Goal: Contribute content: Add original content to the website for others to see

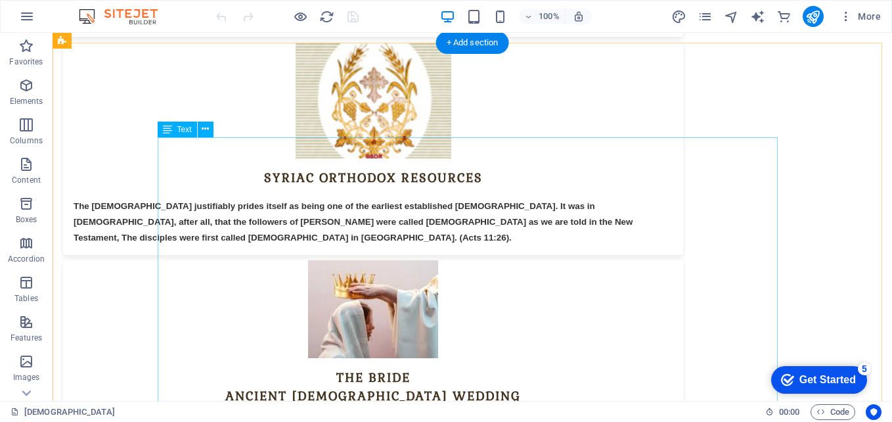
scroll to position [5882, 0]
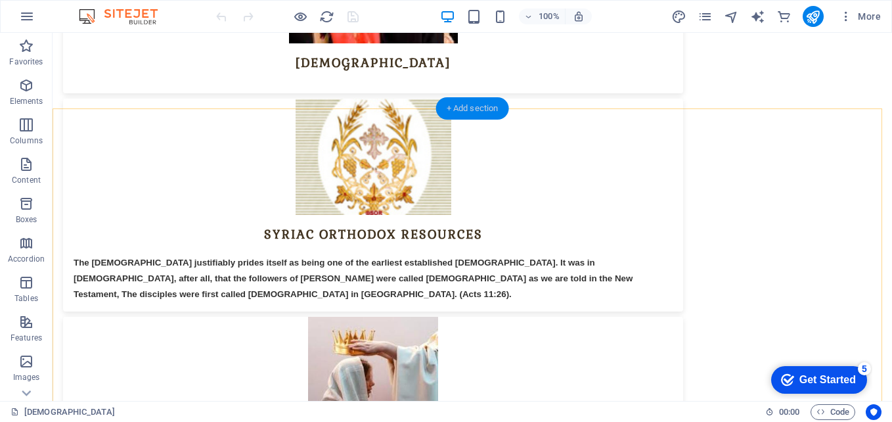
click at [464, 111] on div "+ Add section" at bounding box center [472, 108] width 73 height 22
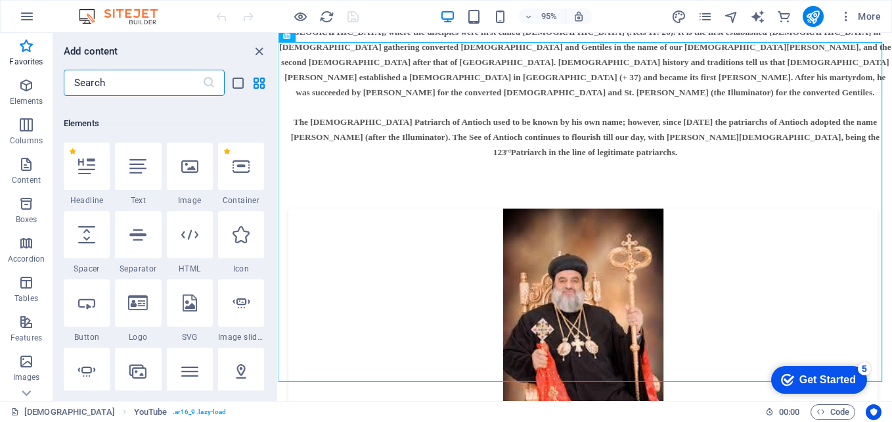
scroll to position [65, 0]
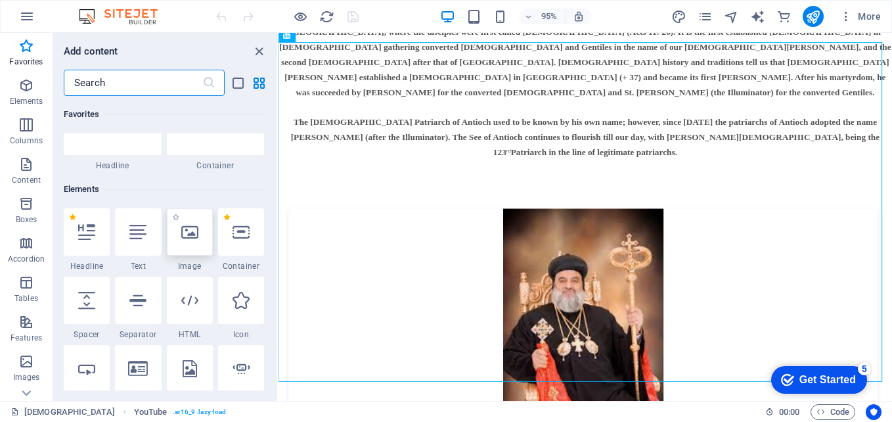
click at [196, 238] on icon at bounding box center [189, 231] width 17 height 17
click at [279, 238] on div "Drag here to replace the existing content. Press “Ctrl” if you want to create a…" at bounding box center [586, 217] width 614 height 368
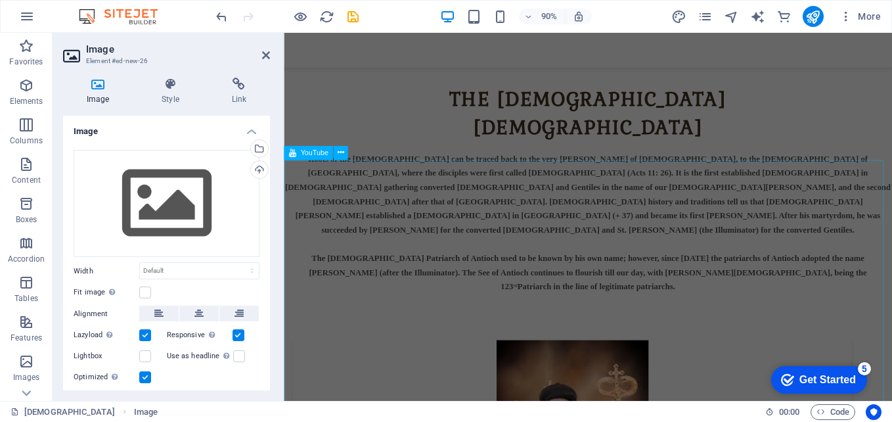
scroll to position [5161, 0]
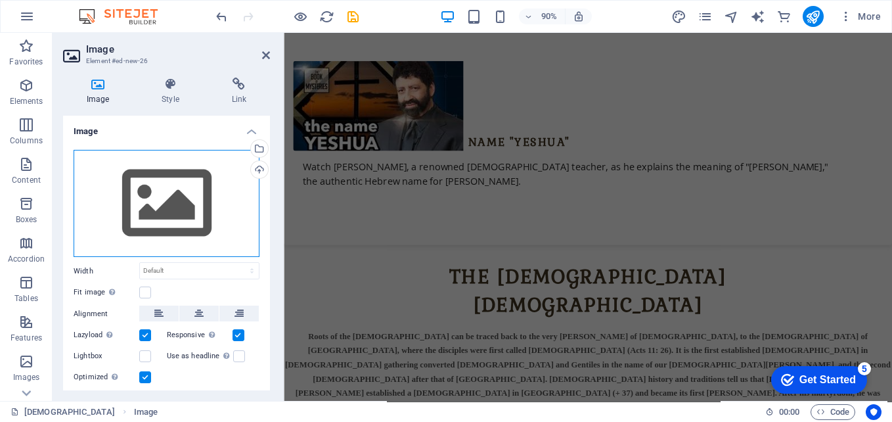
click at [172, 223] on div "Drag files here, click to choose files or select files from Files or our free s…" at bounding box center [167, 204] width 186 height 108
click at [172, 223] on body "yeshuva yeshuva Favorites Elements Columns Content Boxes Accordion Tables Featu…" at bounding box center [446, 211] width 892 height 422
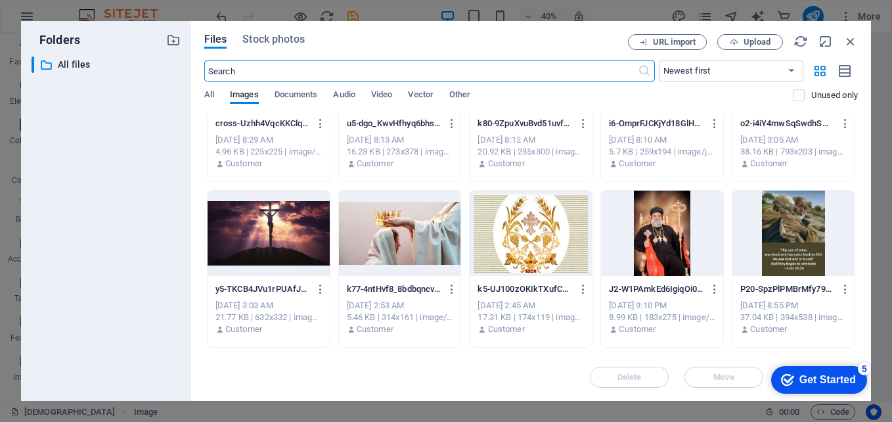
scroll to position [263, 0]
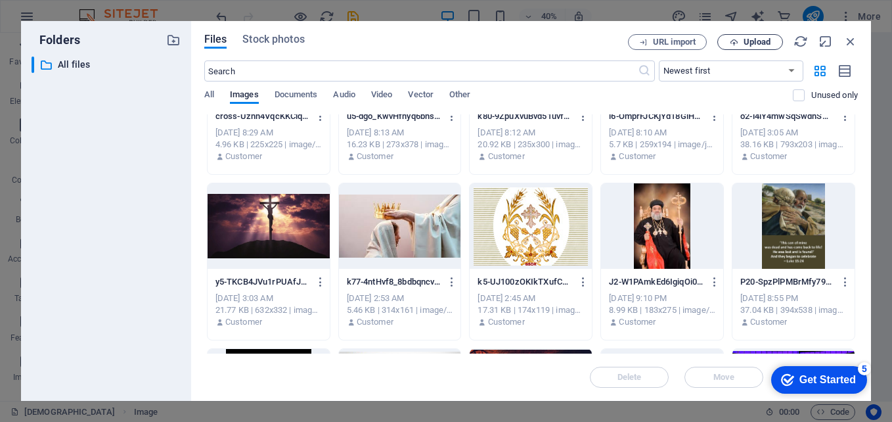
click at [727, 36] on button "Upload" at bounding box center [751, 42] width 66 height 16
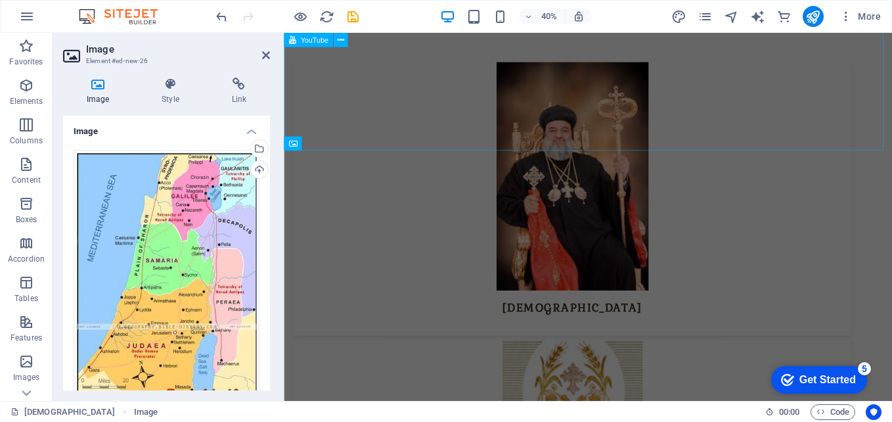
scroll to position [5744, 0]
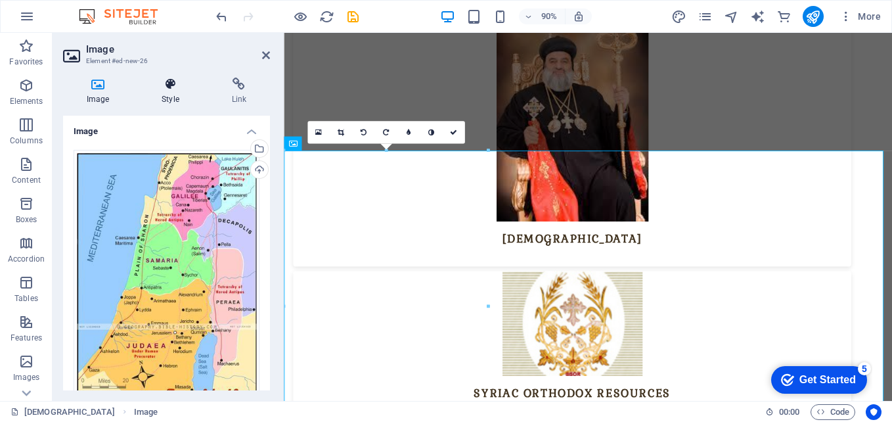
click at [171, 98] on h4 "Style" at bounding box center [173, 92] width 70 height 28
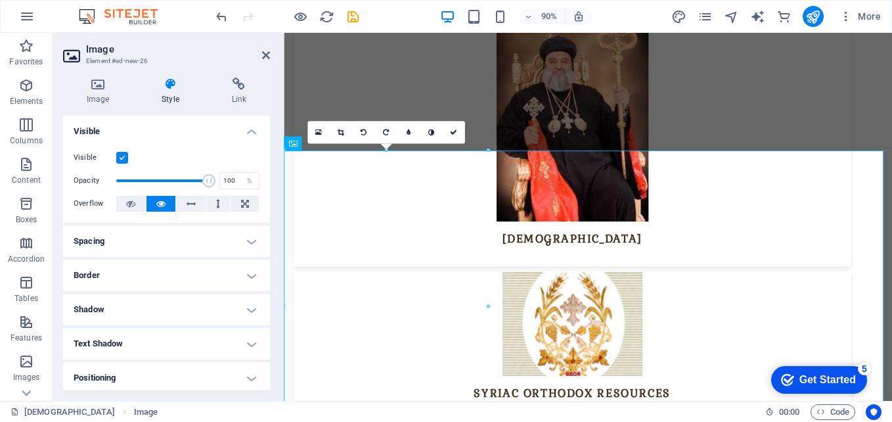
click at [171, 98] on h4 "Style" at bounding box center [173, 92] width 70 height 28
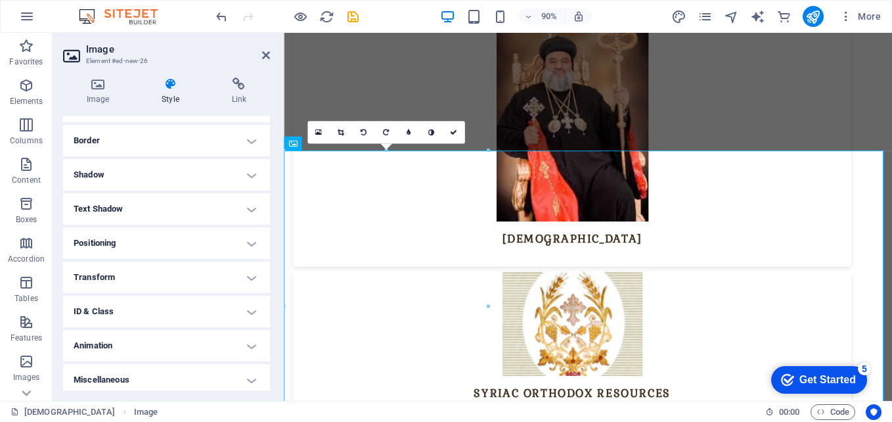
scroll to position [140, 0]
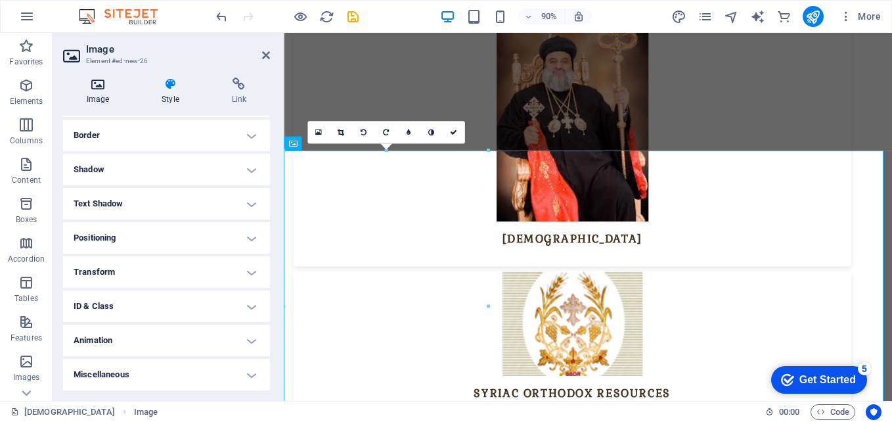
click at [105, 99] on h4 "Image" at bounding box center [100, 92] width 75 height 28
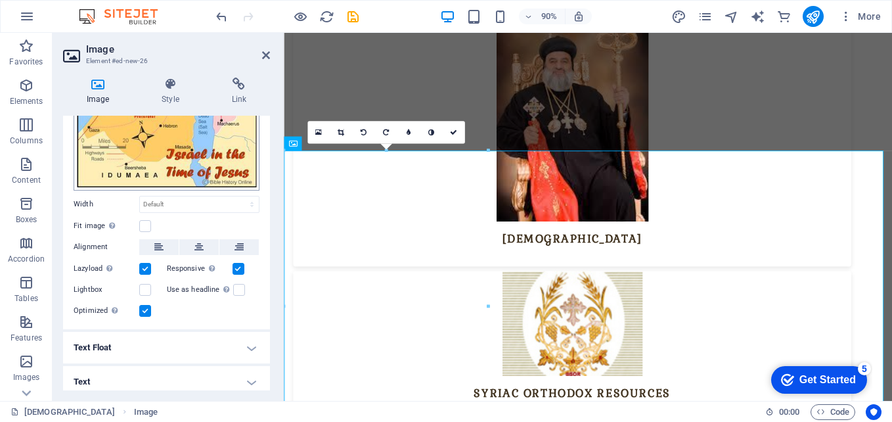
scroll to position [243, 0]
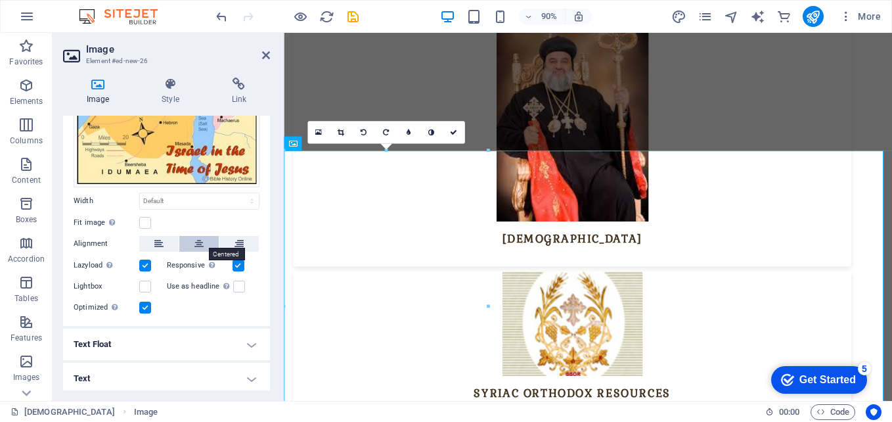
click at [192, 239] on button at bounding box center [198, 244] width 39 height 16
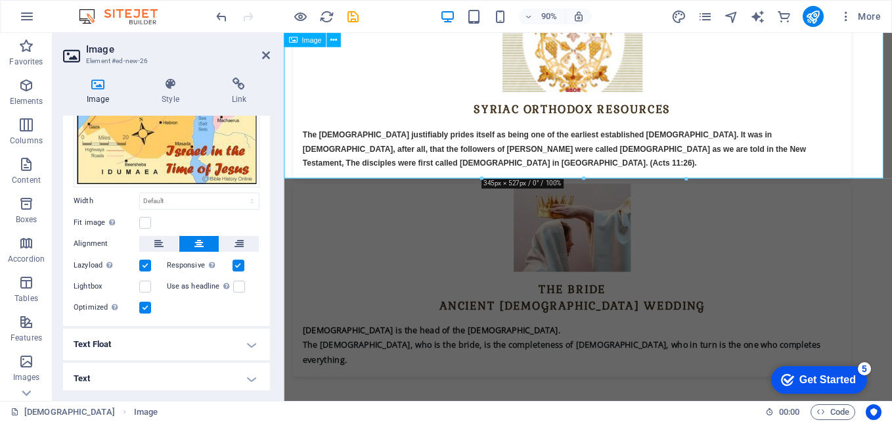
scroll to position [6072, 0]
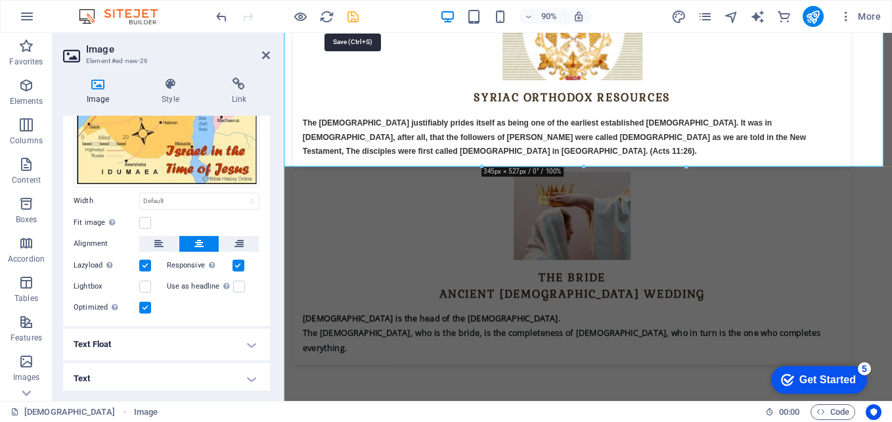
click at [352, 16] on icon "save" at bounding box center [353, 16] width 15 height 15
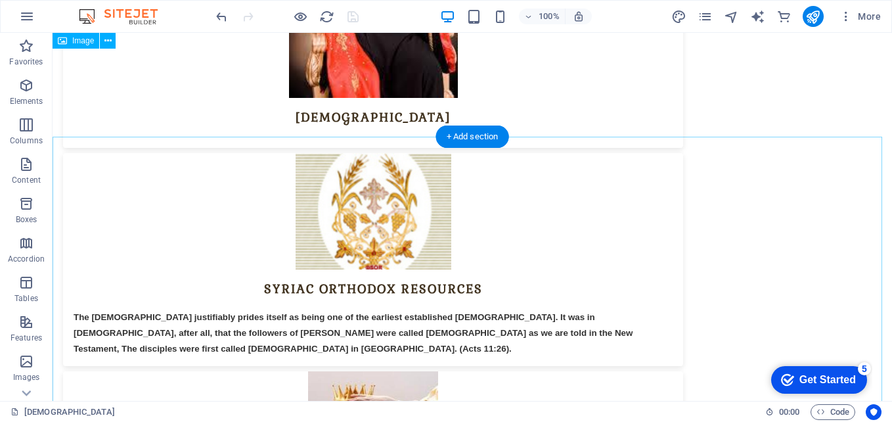
scroll to position [5826, 0]
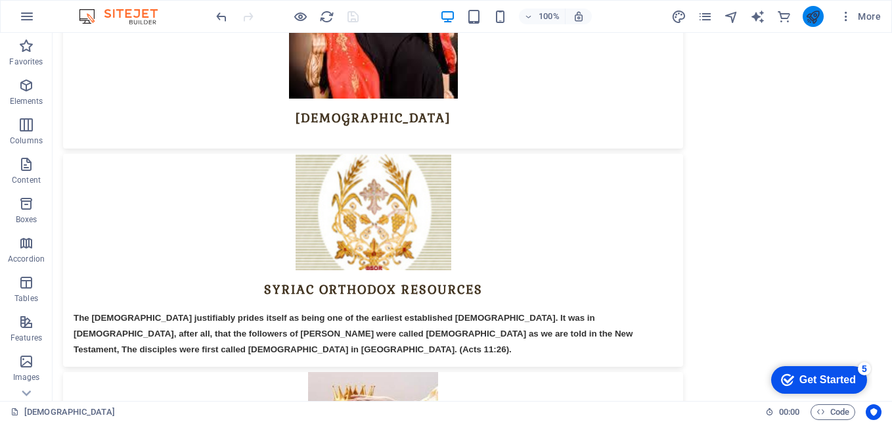
click at [805, 13] on button "publish" at bounding box center [813, 16] width 21 height 21
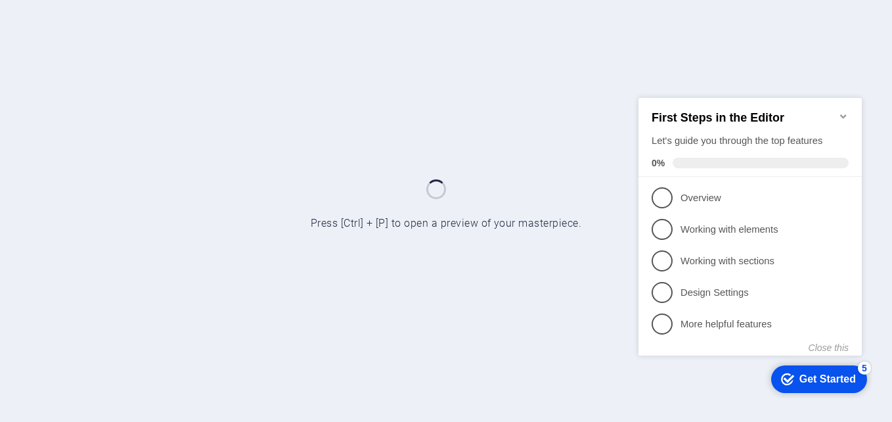
click at [842, 114] on icon "Minimize checklist" at bounding box center [843, 116] width 6 height 4
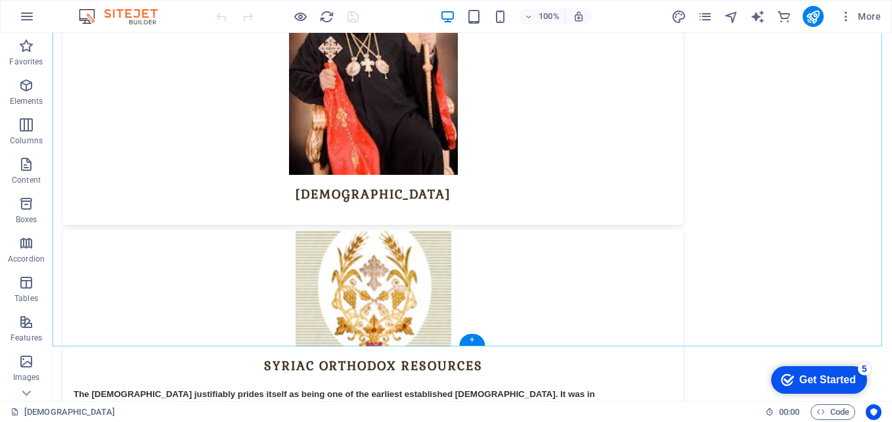
scroll to position [6079, 0]
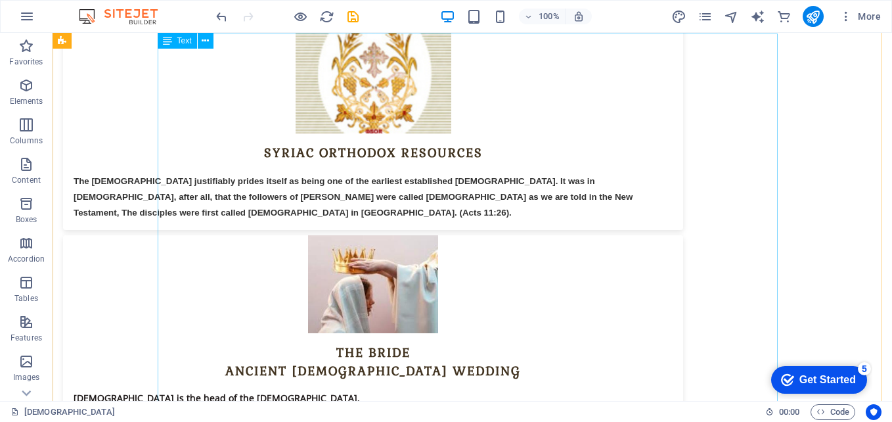
scroll to position [5920, 0]
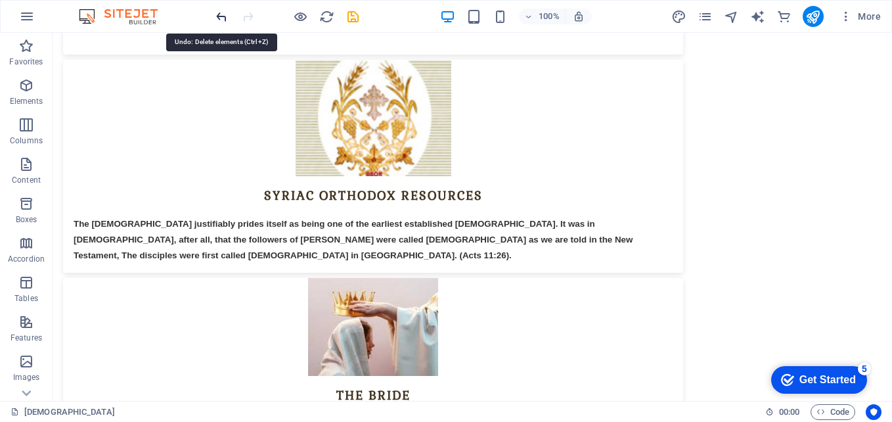
click at [221, 17] on icon "undo" at bounding box center [221, 16] width 15 height 15
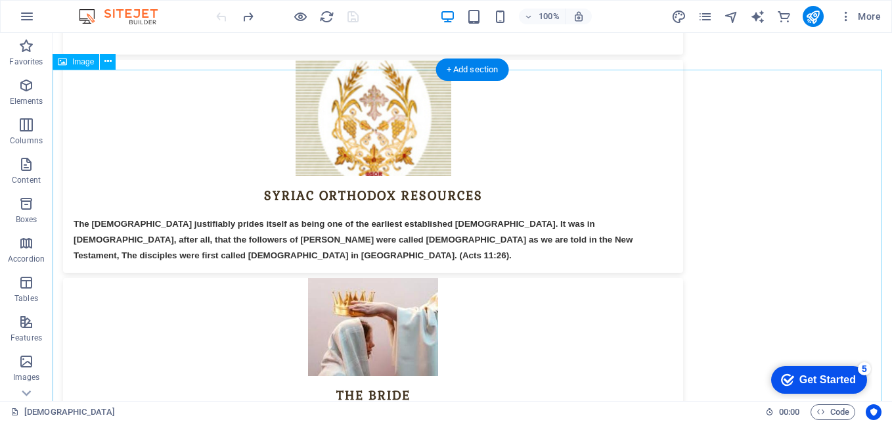
click at [106, 62] on icon at bounding box center [107, 62] width 7 height 14
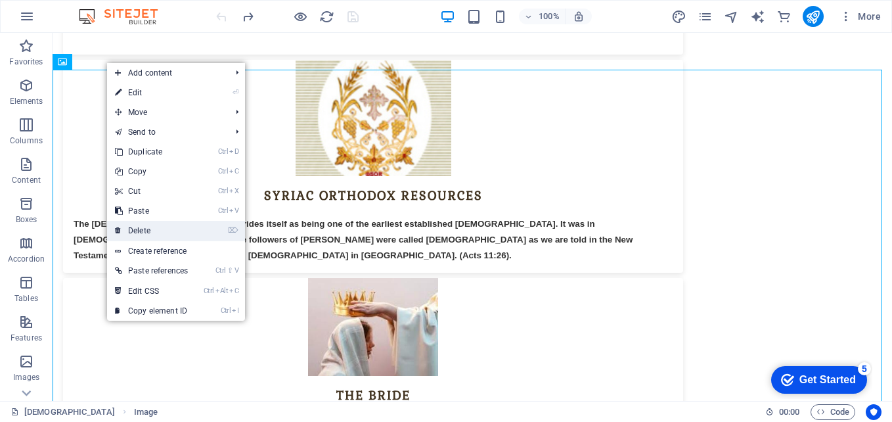
click at [156, 231] on link "⌦ Delete" at bounding box center [151, 231] width 89 height 20
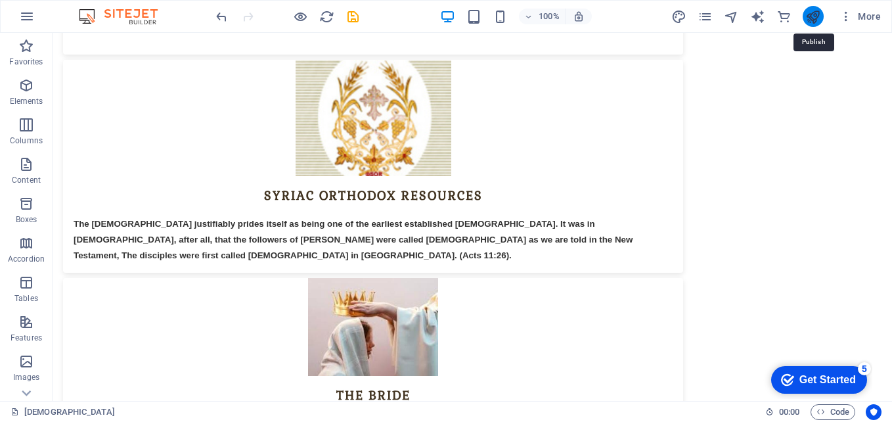
click at [808, 22] on icon "publish" at bounding box center [813, 16] width 15 height 15
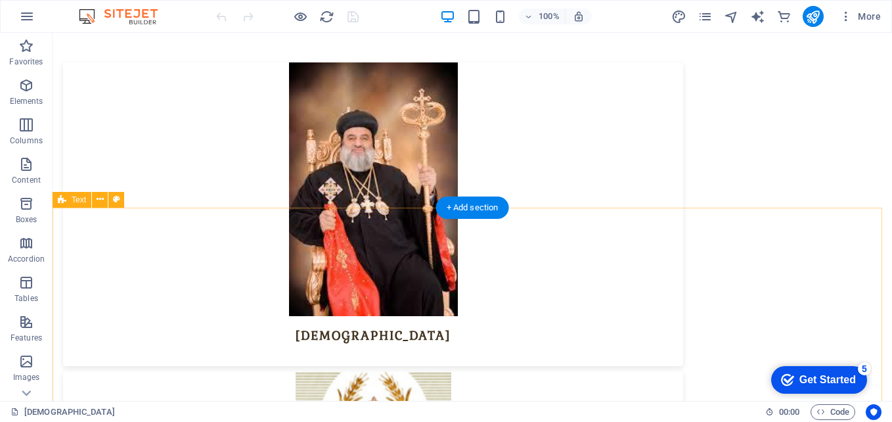
scroll to position [5816, 0]
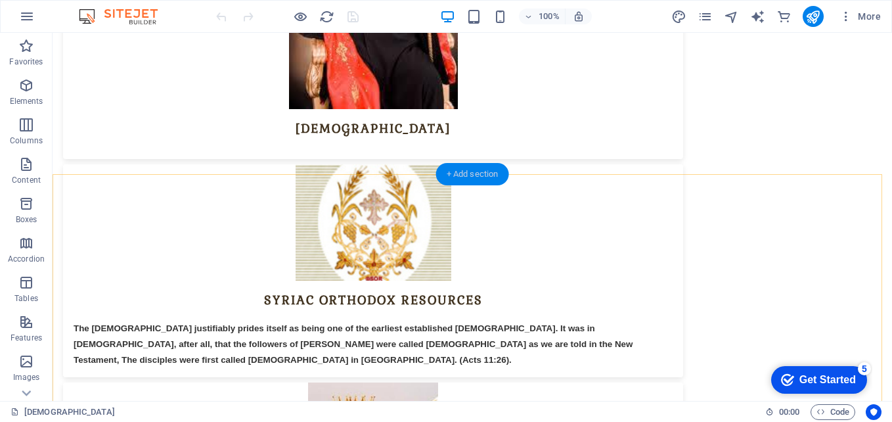
click at [474, 181] on div "+ Add section" at bounding box center [472, 174] width 73 height 22
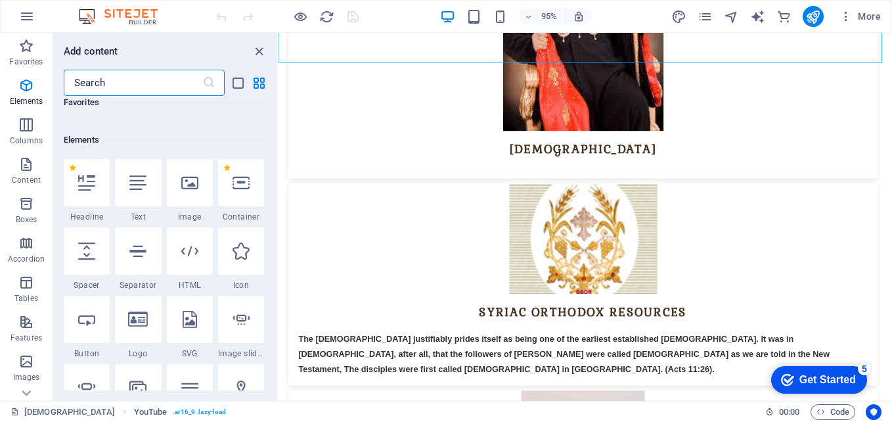
scroll to position [0, 0]
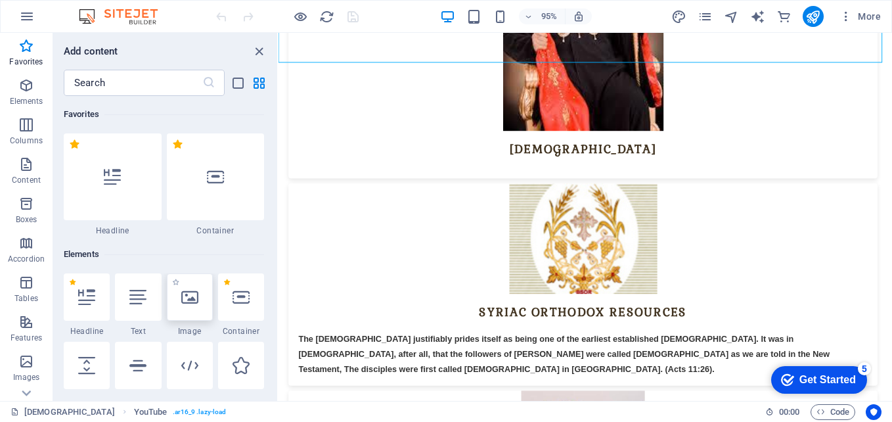
click at [189, 291] on icon at bounding box center [189, 296] width 17 height 17
click at [279, 291] on div "Drag here to replace the existing content. Press “Ctrl” if you want to create a…" at bounding box center [586, 217] width 614 height 368
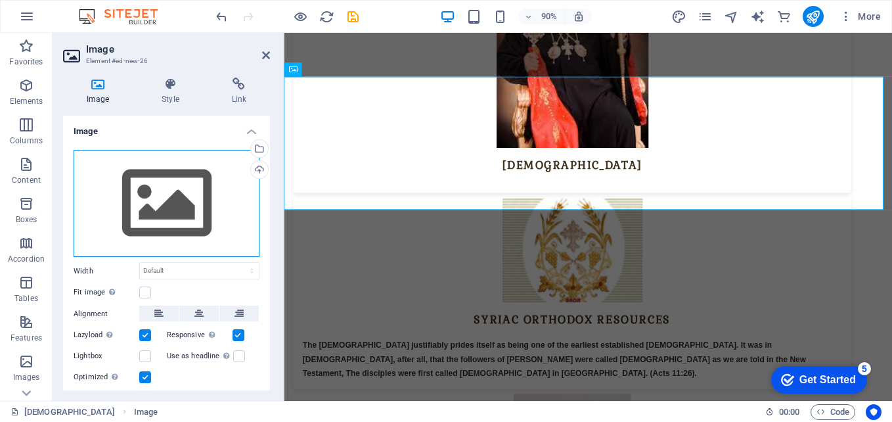
drag, startPoint x: 189, startPoint y: 291, endPoint x: 216, endPoint y: 207, distance: 88.3
click at [216, 207] on div "Drag files here, click to choose files or select files from Files or our free s…" at bounding box center [167, 204] width 186 height 108
click at [216, 207] on body "yeshuva yeshuva Favorites Elements Columns Content Boxes Accordion Tables Featu…" at bounding box center [446, 211] width 892 height 422
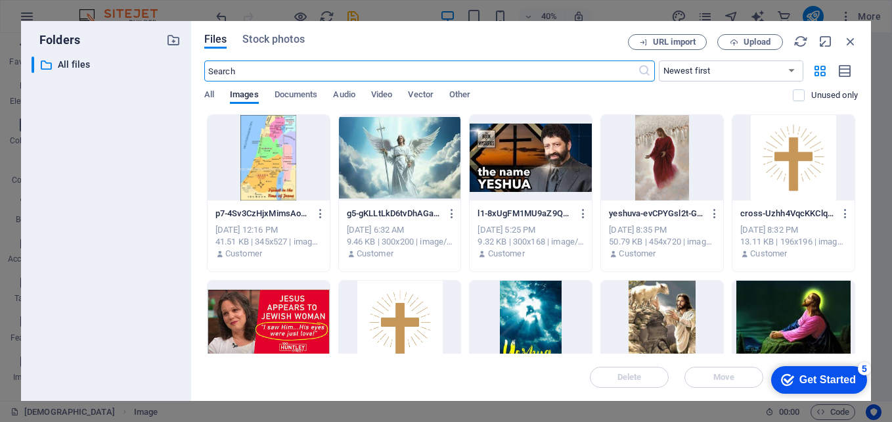
scroll to position [6332, 0]
click at [748, 38] on span "Upload" at bounding box center [757, 42] width 27 height 8
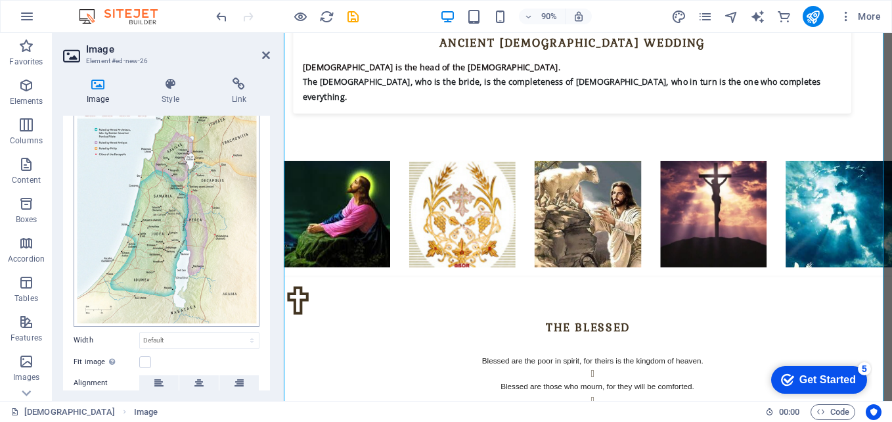
scroll to position [217, 0]
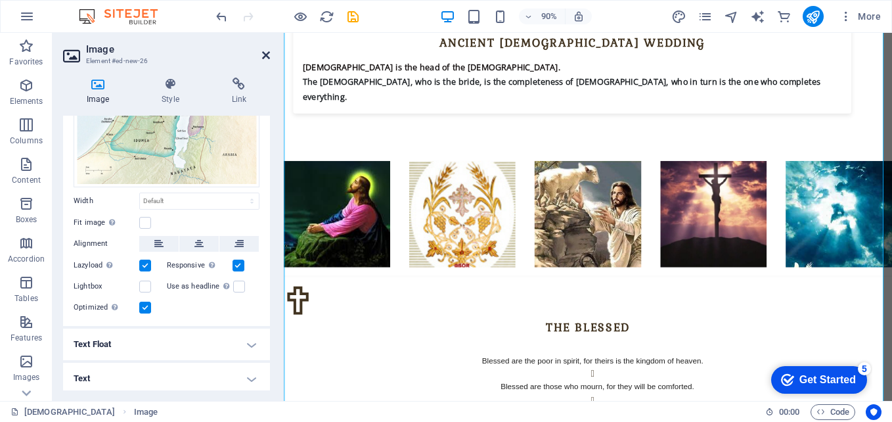
click at [265, 53] on icon at bounding box center [266, 55] width 8 height 11
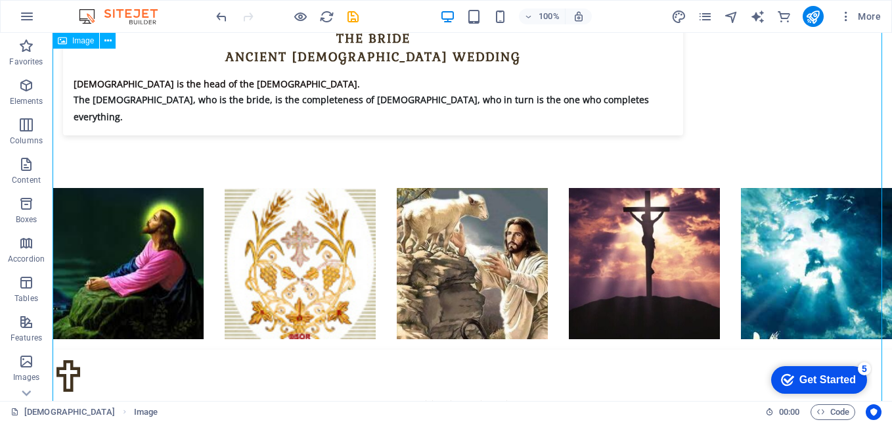
scroll to position [6303, 0]
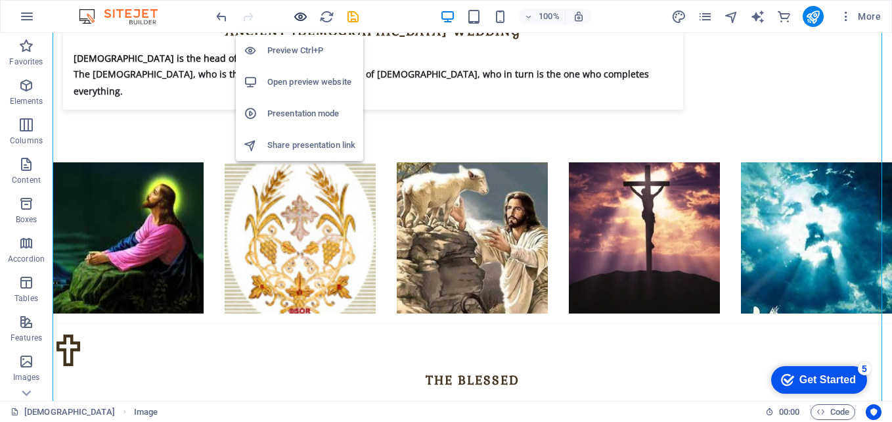
click at [300, 18] on icon "button" at bounding box center [300, 16] width 15 height 15
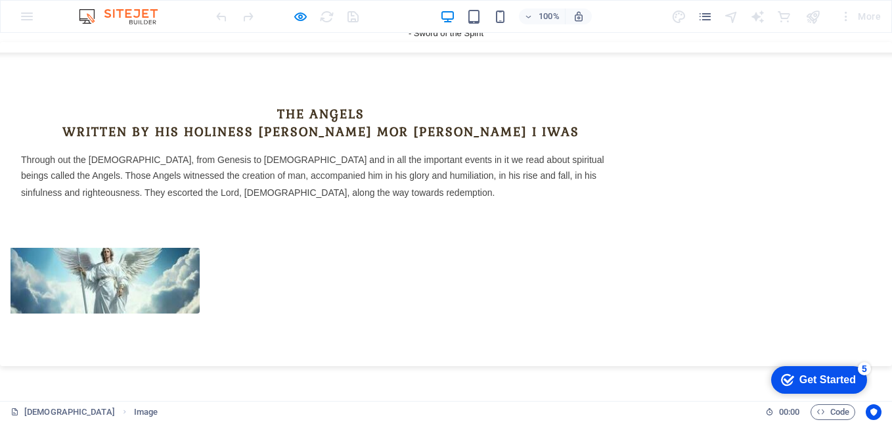
scroll to position [7131, 0]
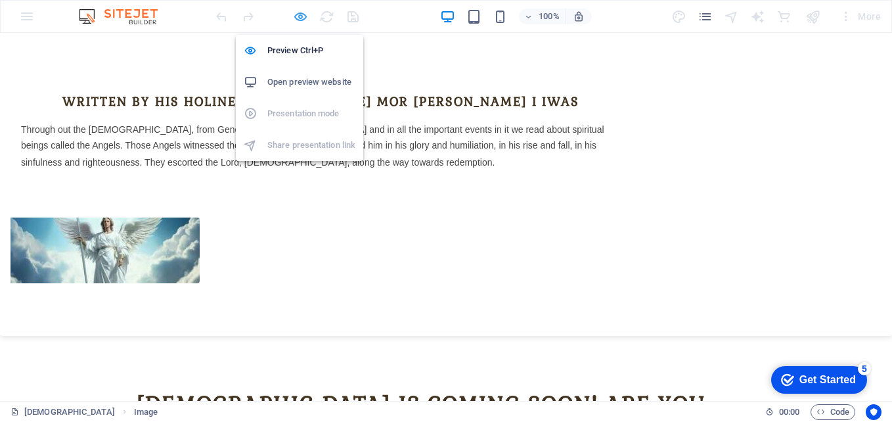
click at [297, 16] on icon "button" at bounding box center [300, 16] width 15 height 15
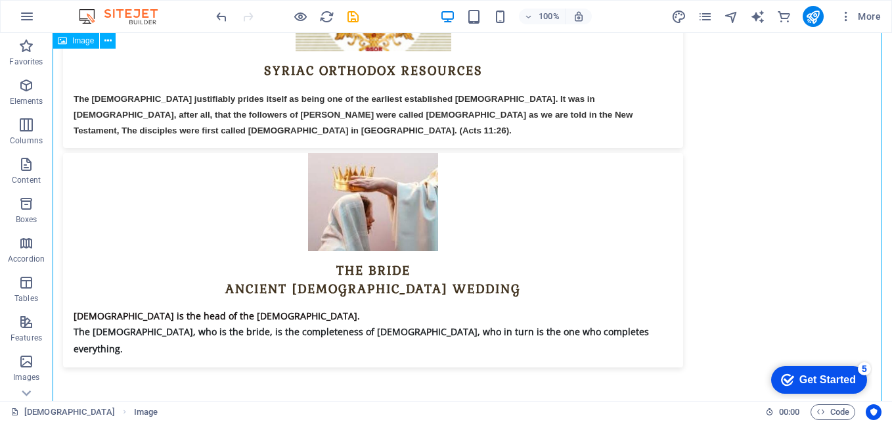
scroll to position [6040, 0]
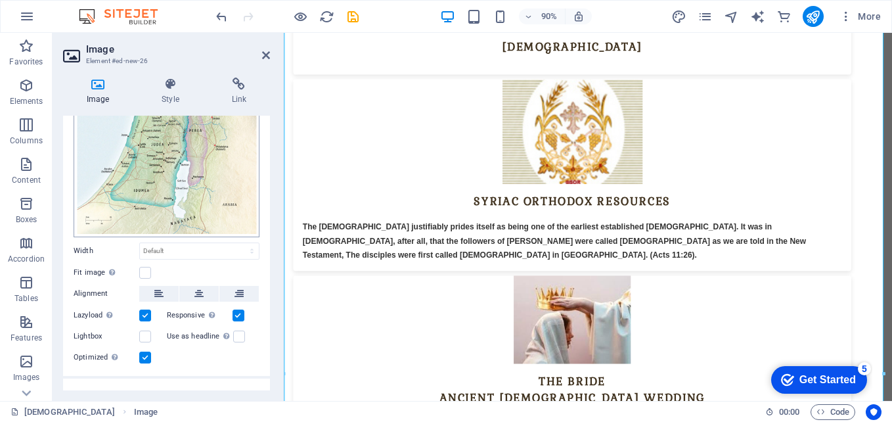
scroll to position [197, 0]
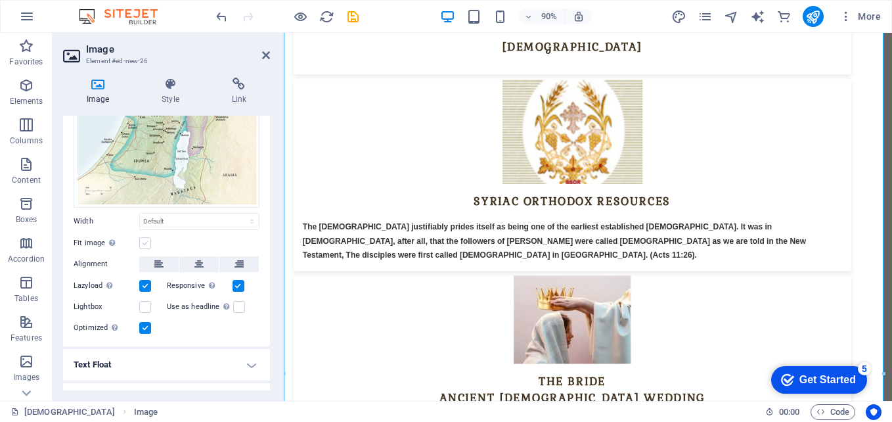
click at [147, 237] on label at bounding box center [145, 243] width 12 height 12
click at [0, 0] on input "Fit image Automatically fit image to a fixed width and height" at bounding box center [0, 0] width 0 height 0
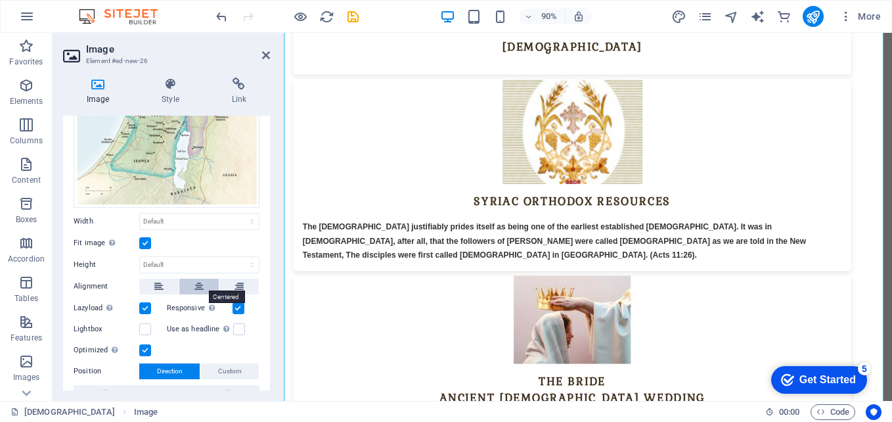
click at [198, 282] on icon at bounding box center [198, 287] width 9 height 16
click at [147, 237] on label at bounding box center [145, 243] width 12 height 12
click at [0, 0] on input "Fit image Automatically fit image to a fixed width and height" at bounding box center [0, 0] width 0 height 0
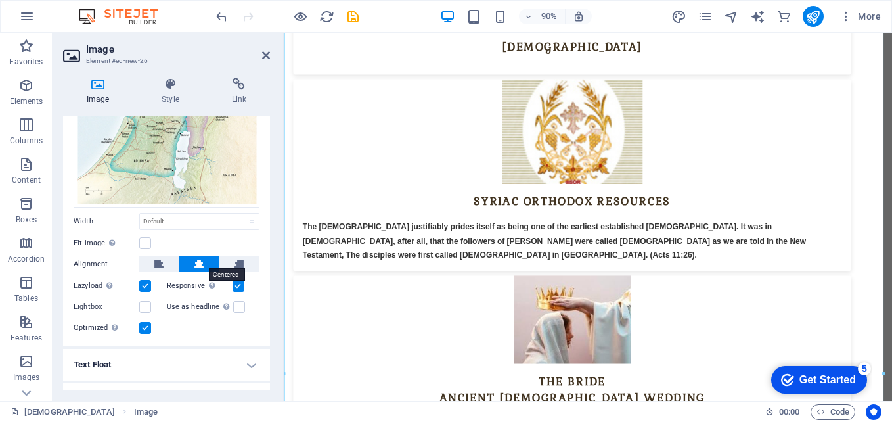
click at [195, 260] on icon at bounding box center [198, 264] width 9 height 16
click at [171, 260] on button at bounding box center [158, 264] width 39 height 16
click at [190, 260] on button at bounding box center [198, 264] width 39 height 16
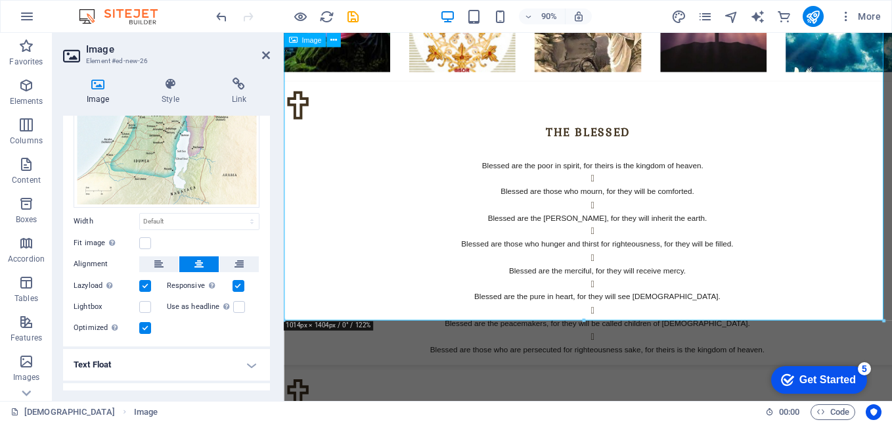
scroll to position [6614, 0]
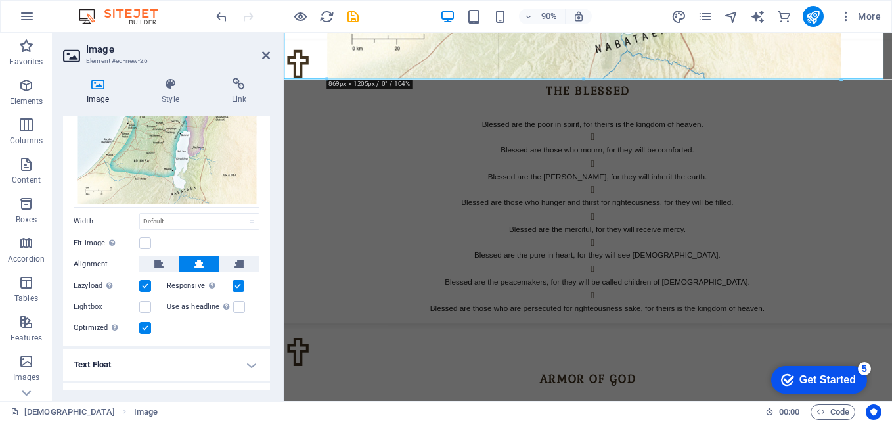
drag, startPoint x: 286, startPoint y: 195, endPoint x: 170, endPoint y: 35, distance: 197.7
type input "869"
select select "px"
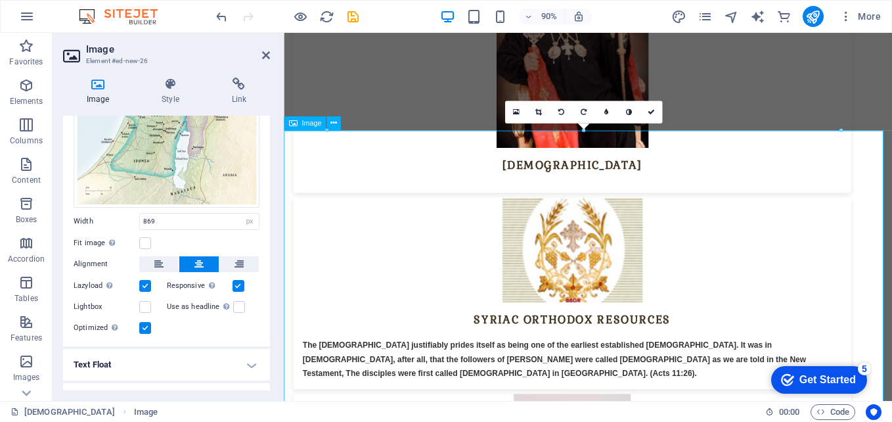
scroll to position [5760, 0]
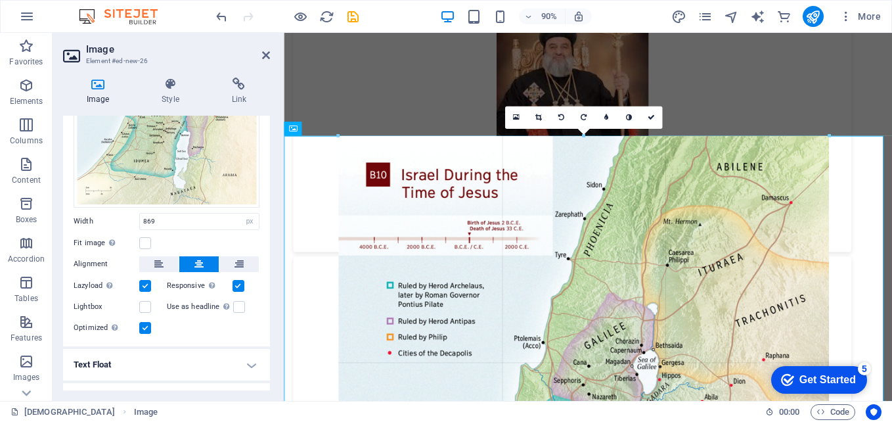
drag, startPoint x: 554, startPoint y: 233, endPoint x: 794, endPoint y: 230, distance: 240.5
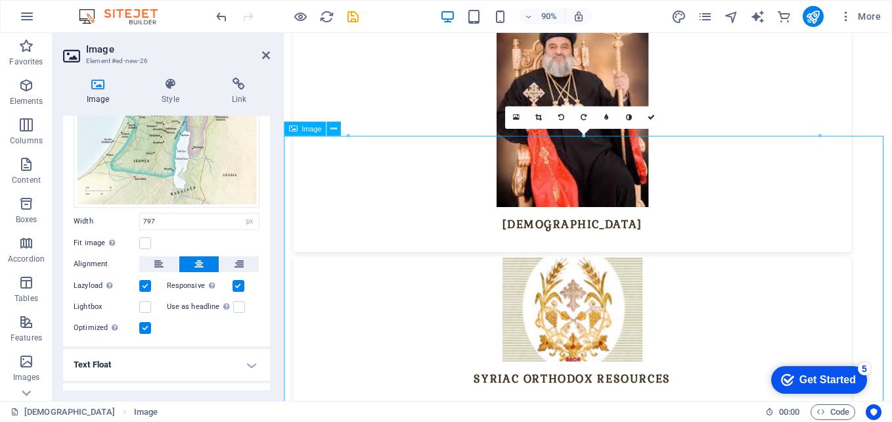
click at [817, 136] on div at bounding box center [818, 135] width 5 height 5
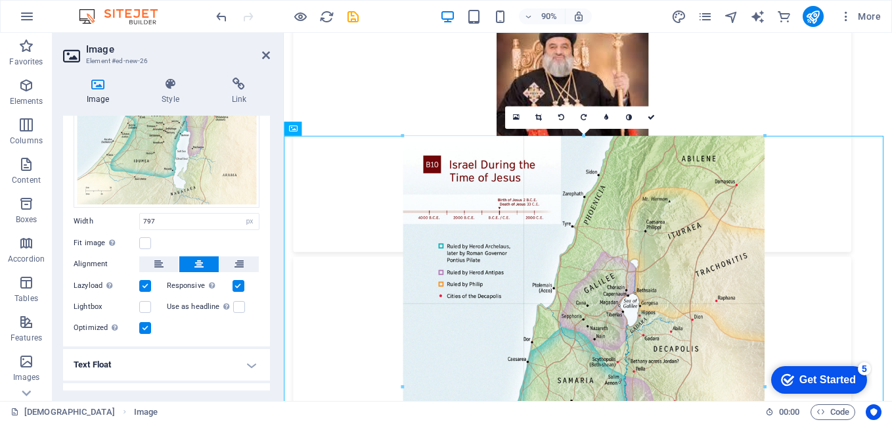
drag, startPoint x: 817, startPoint y: 136, endPoint x: 330, endPoint y: 297, distance: 512.8
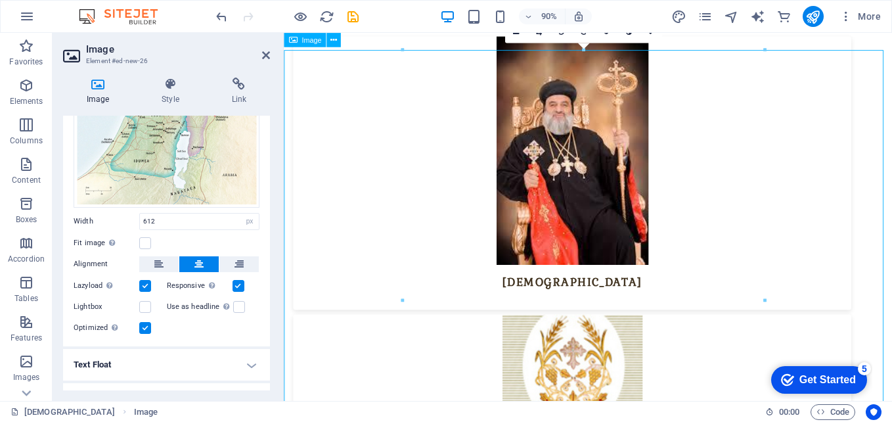
scroll to position [5694, 0]
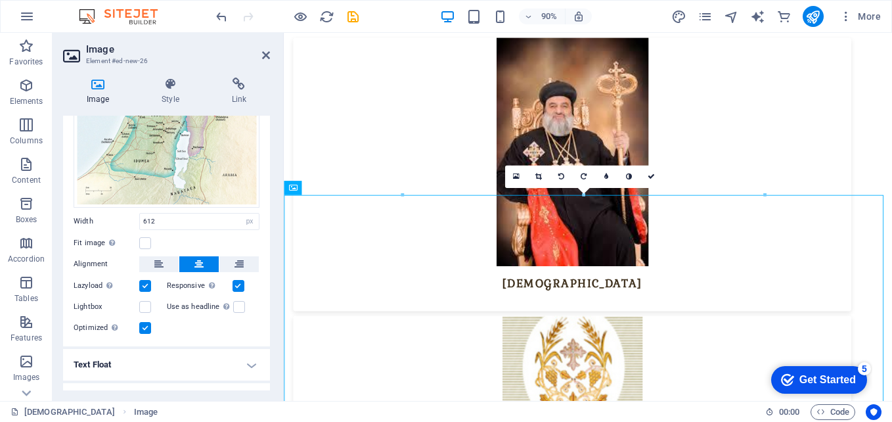
click at [764, 194] on div at bounding box center [764, 195] width 5 height 5
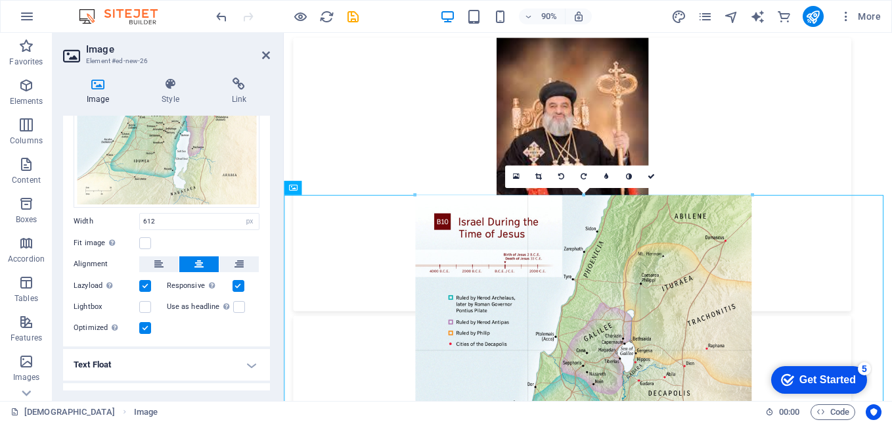
drag, startPoint x: 764, startPoint y: 194, endPoint x: 470, endPoint y: 226, distance: 296.1
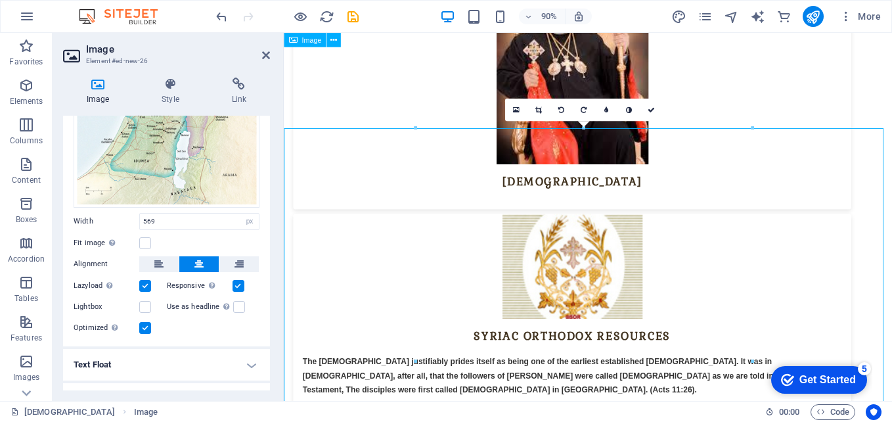
scroll to position [5760, 0]
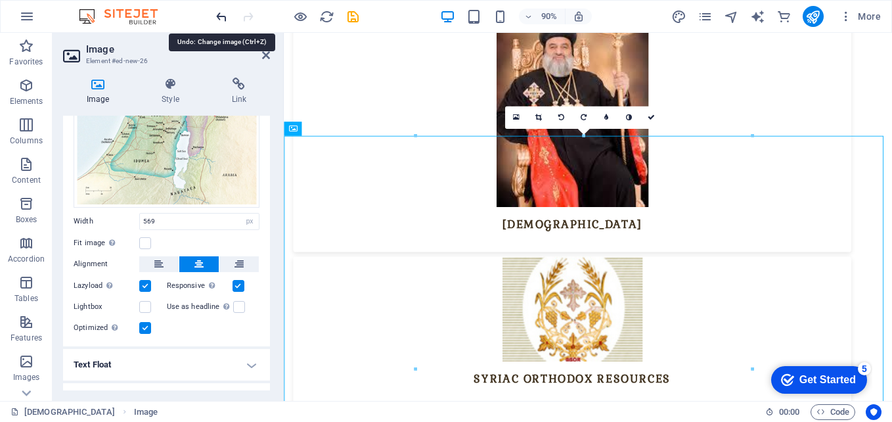
click at [220, 20] on icon "undo" at bounding box center [221, 16] width 15 height 15
type input "612"
click at [220, 20] on icon "undo" at bounding box center [221, 16] width 15 height 15
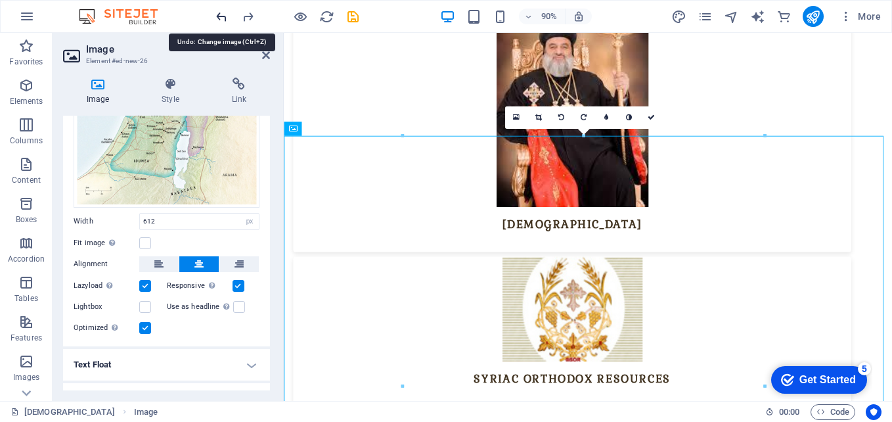
select select "DISABLED_OPTION_VALUE"
click at [244, 21] on icon "redo" at bounding box center [247, 16] width 15 height 15
type input "869"
select select "px"
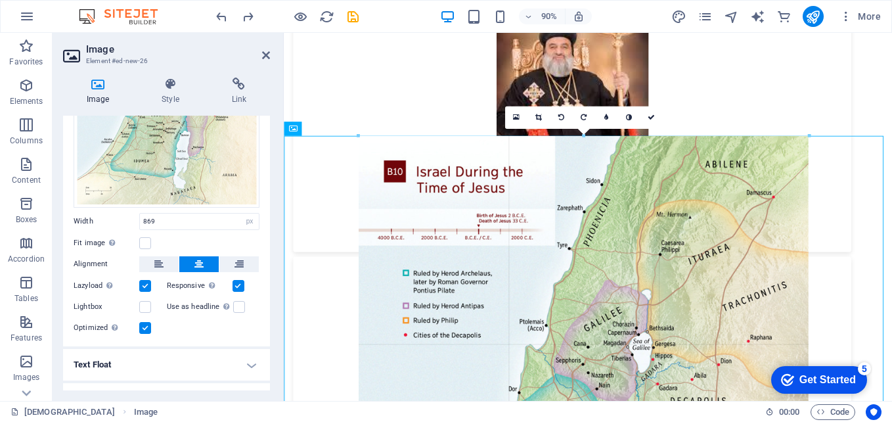
drag, startPoint x: 840, startPoint y: 133, endPoint x: 447, endPoint y: 217, distance: 401.2
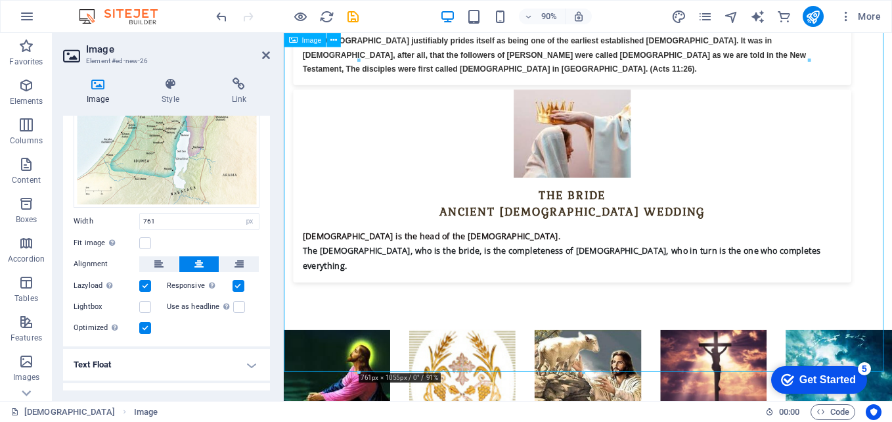
scroll to position [6220, 0]
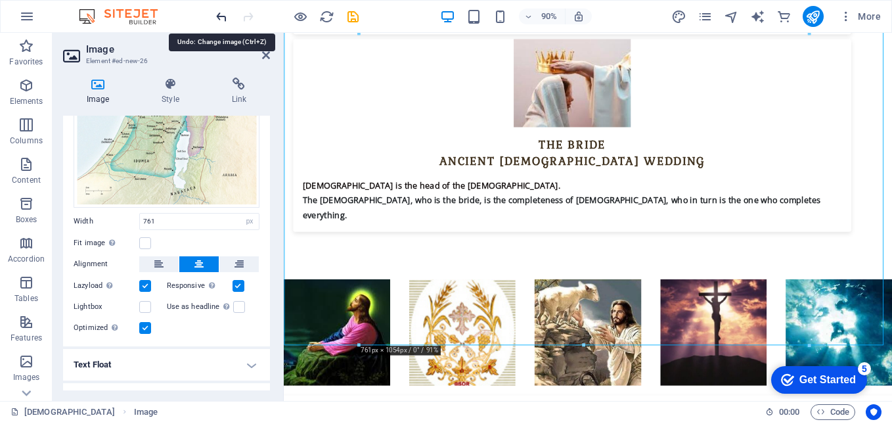
click at [221, 19] on icon "undo" at bounding box center [221, 16] width 15 height 15
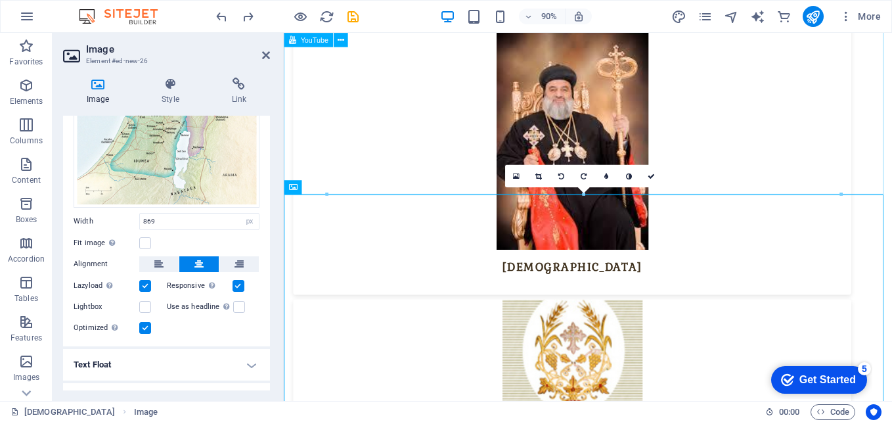
scroll to position [5694, 0]
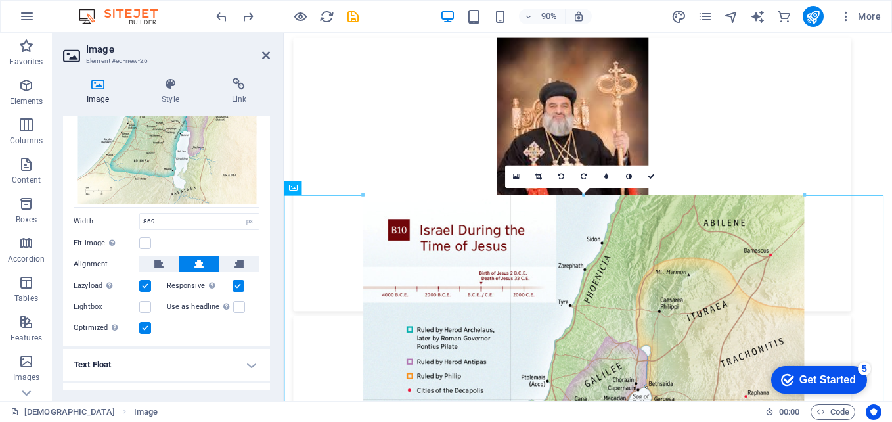
drag, startPoint x: 841, startPoint y: 194, endPoint x: 377, endPoint y: 306, distance: 477.0
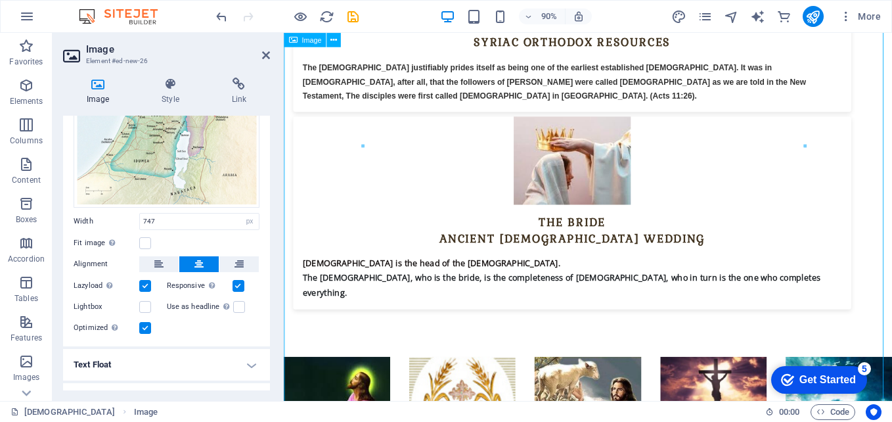
scroll to position [6286, 0]
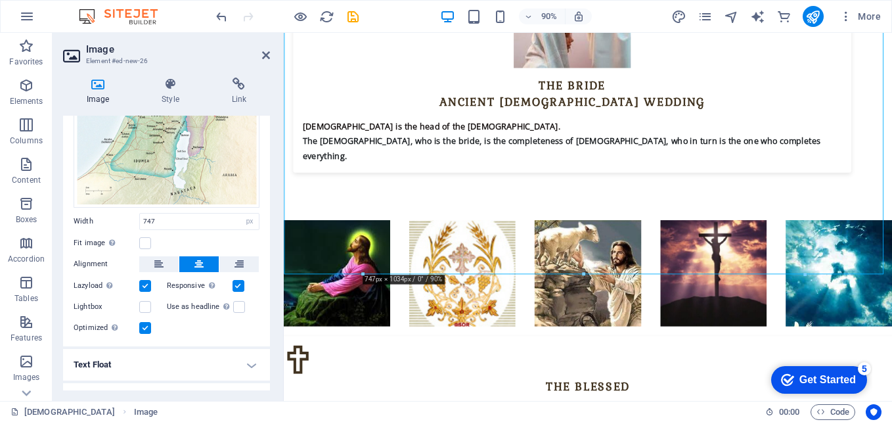
click at [585, 272] on div at bounding box center [584, 274] width 442 height 4
drag, startPoint x: 869, startPoint y: 305, endPoint x: 622, endPoint y: 135, distance: 299.1
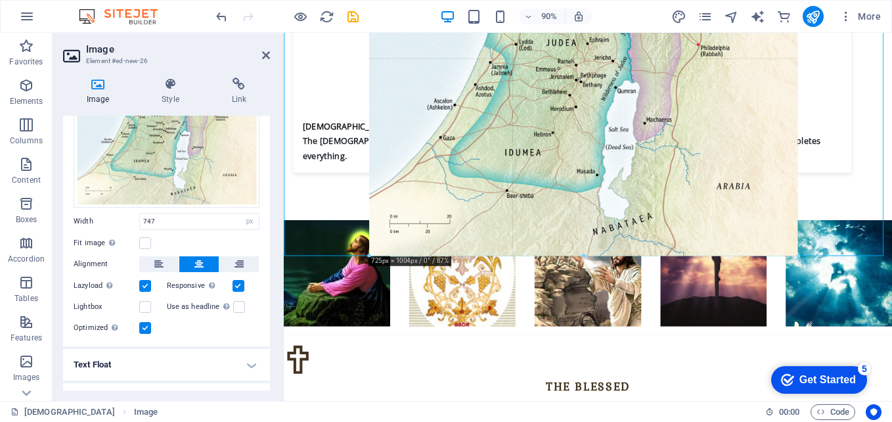
drag, startPoint x: 583, startPoint y: 272, endPoint x: 329, endPoint y: 239, distance: 255.8
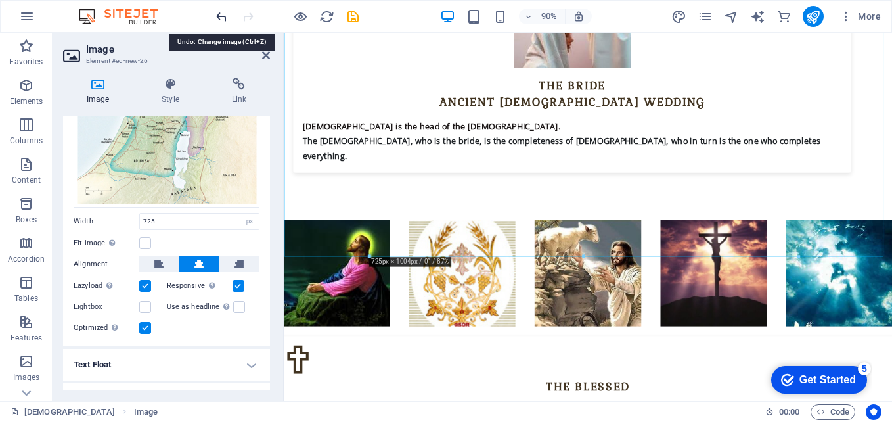
click at [227, 18] on icon "undo" at bounding box center [221, 16] width 15 height 15
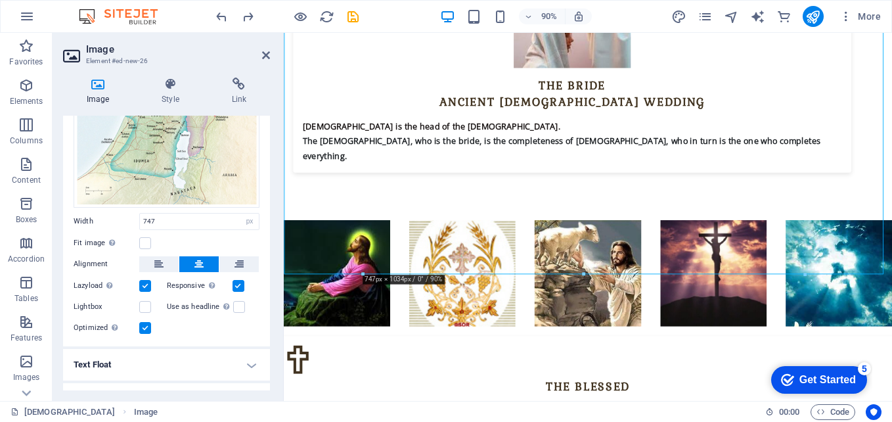
click at [585, 273] on div at bounding box center [584, 274] width 442 height 4
drag, startPoint x: 869, startPoint y: 306, endPoint x: 622, endPoint y: 175, distance: 278.6
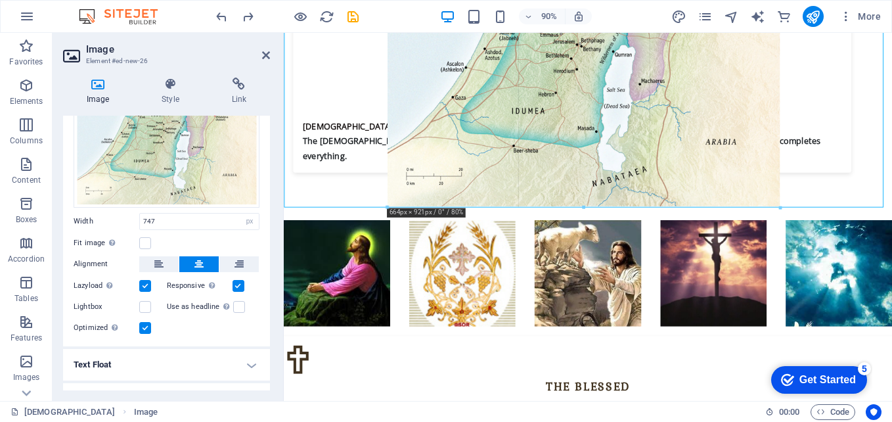
drag, startPoint x: 585, startPoint y: 275, endPoint x: 327, endPoint y: 181, distance: 275.2
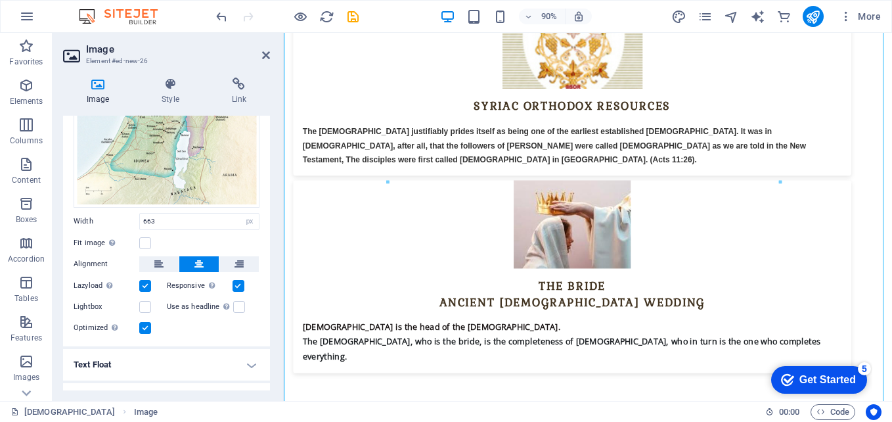
scroll to position [6089, 0]
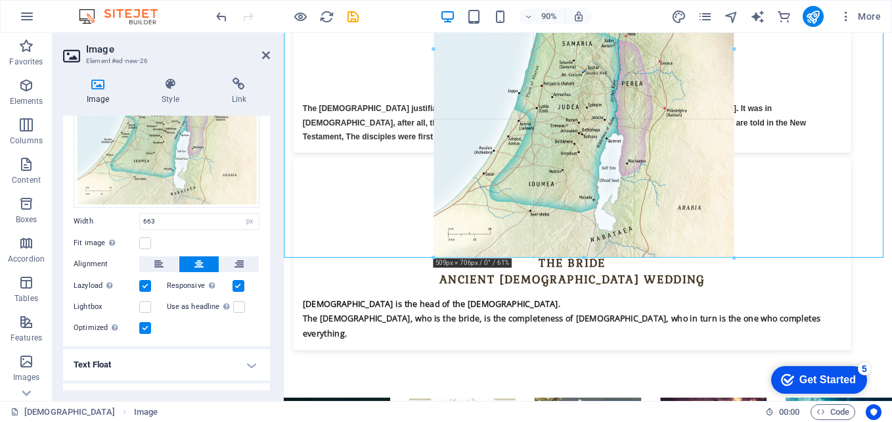
drag, startPoint x: 582, startPoint y: 382, endPoint x: 331, endPoint y: 229, distance: 294.0
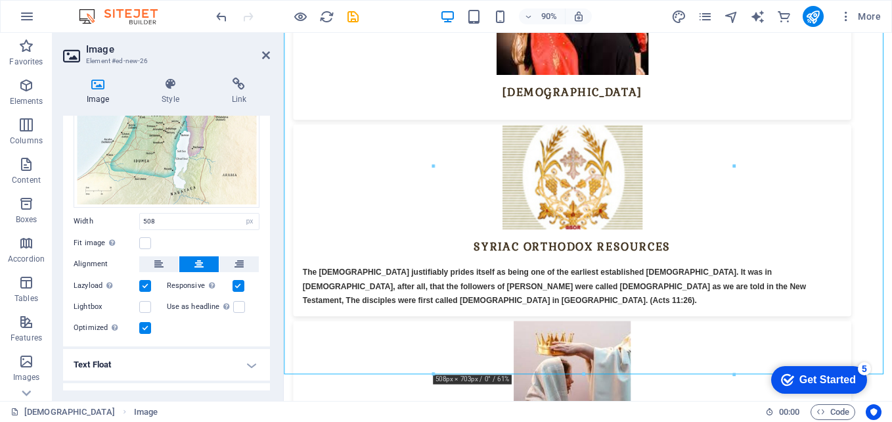
scroll to position [5957, 0]
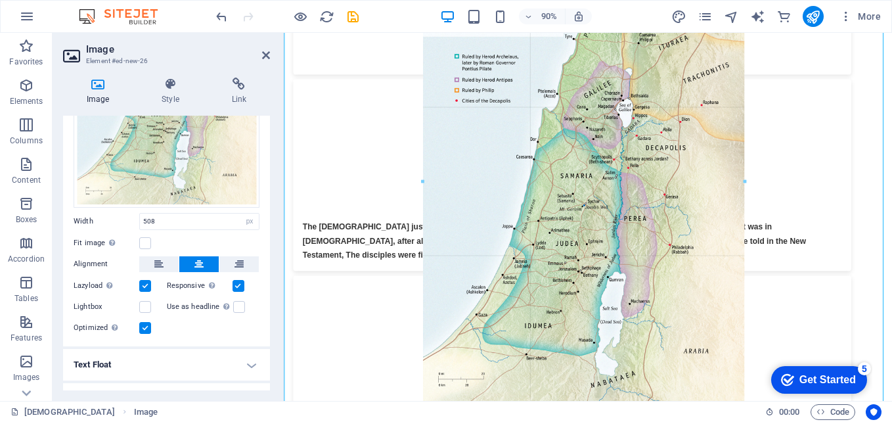
drag, startPoint x: 732, startPoint y: 164, endPoint x: 524, endPoint y: 149, distance: 208.9
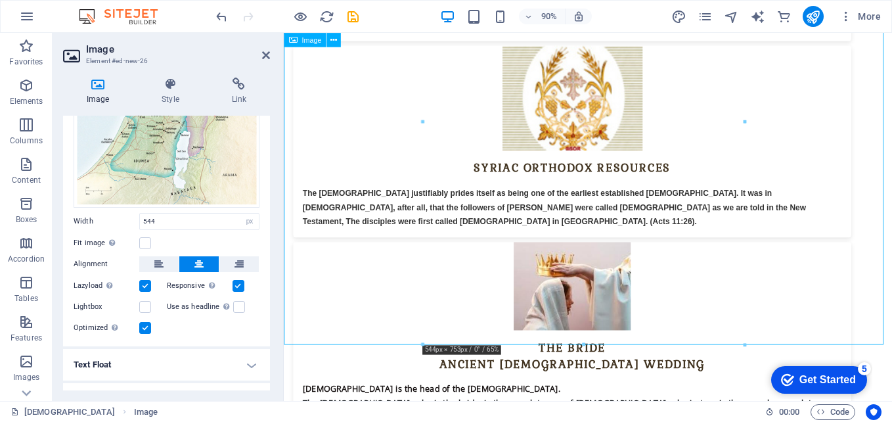
scroll to position [6023, 0]
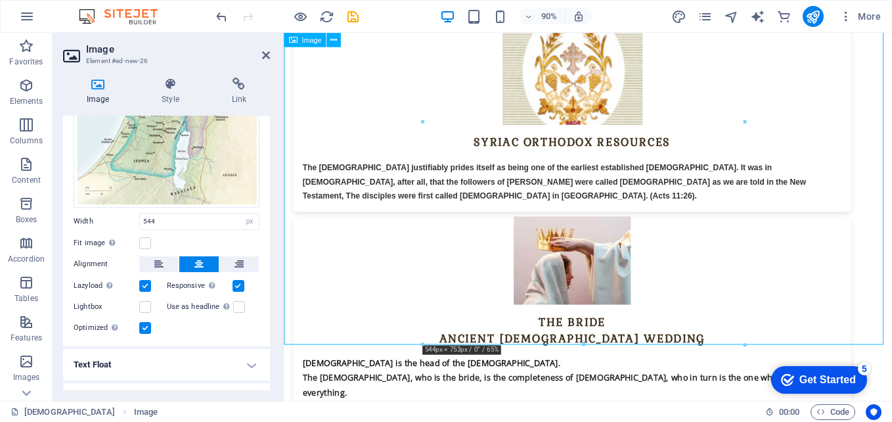
drag, startPoint x: 705, startPoint y: 154, endPoint x: 434, endPoint y: 130, distance: 272.4
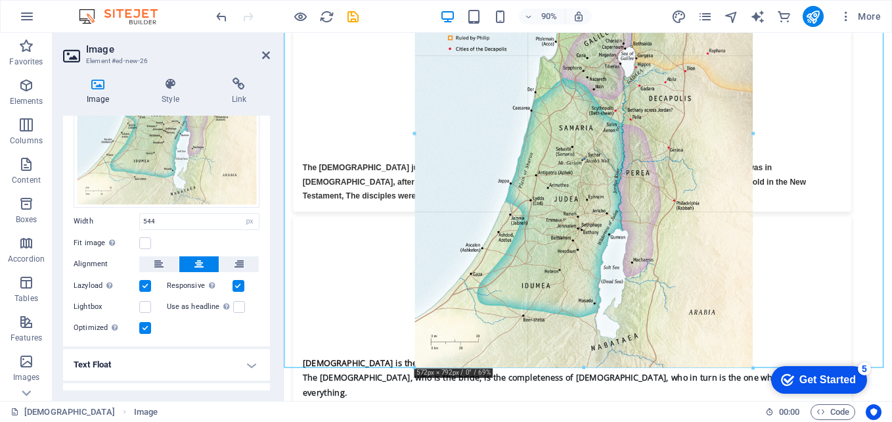
drag, startPoint x: 423, startPoint y: 122, endPoint x: 127, endPoint y: 98, distance: 296.0
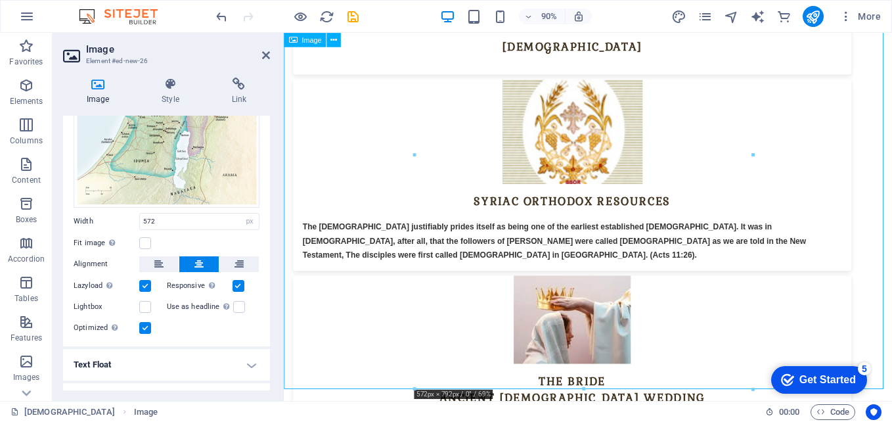
scroll to position [6089, 0]
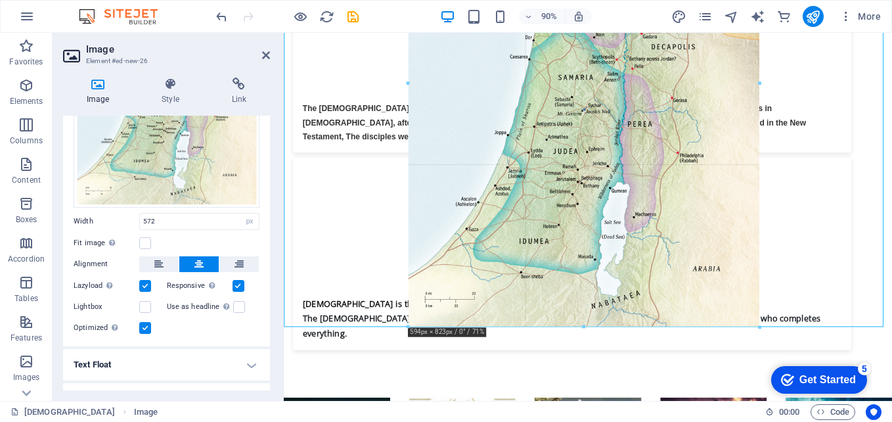
drag, startPoint x: 583, startPoint y: 308, endPoint x: 587, endPoint y: 328, distance: 20.9
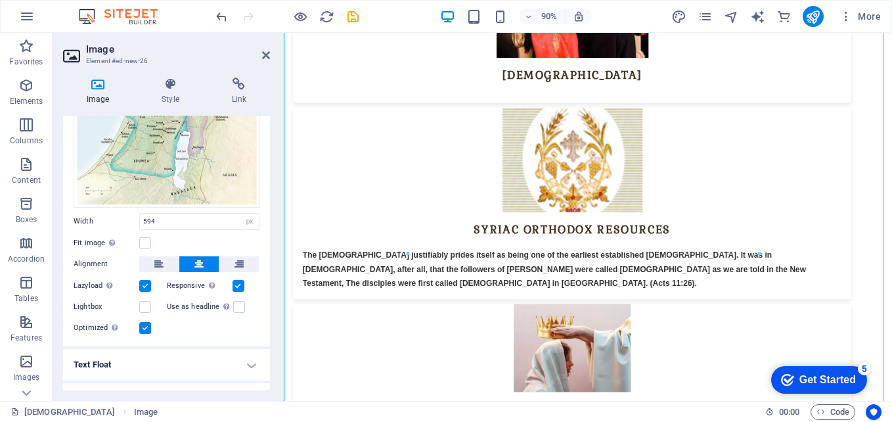
scroll to position [5957, 0]
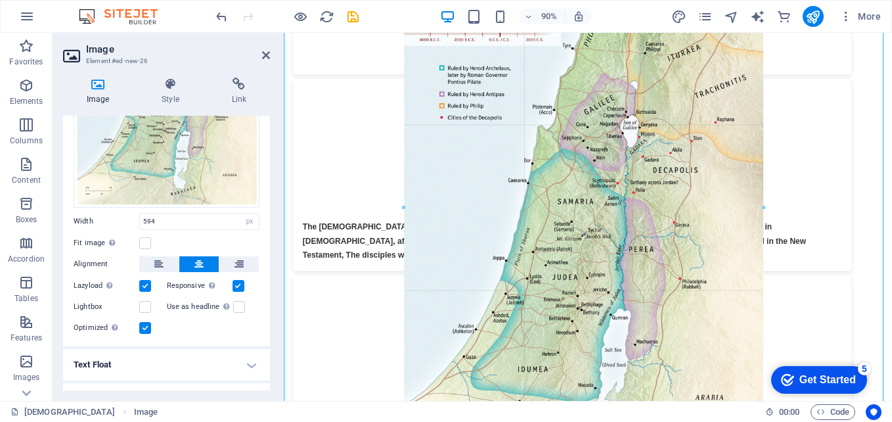
drag, startPoint x: 760, startPoint y: 201, endPoint x: 539, endPoint y: 187, distance: 220.6
type input "608"
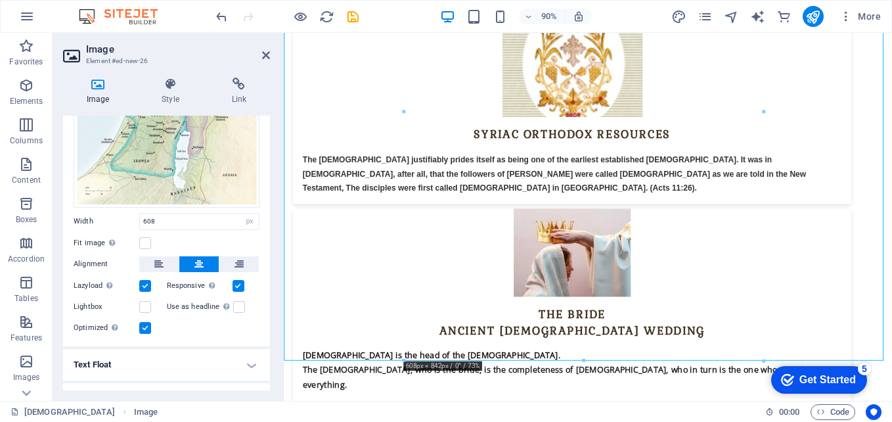
scroll to position [6089, 0]
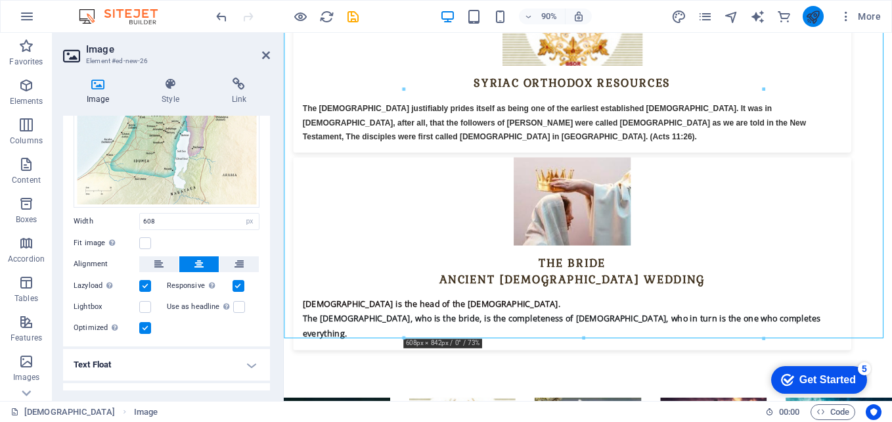
click at [810, 24] on button "publish" at bounding box center [813, 16] width 21 height 21
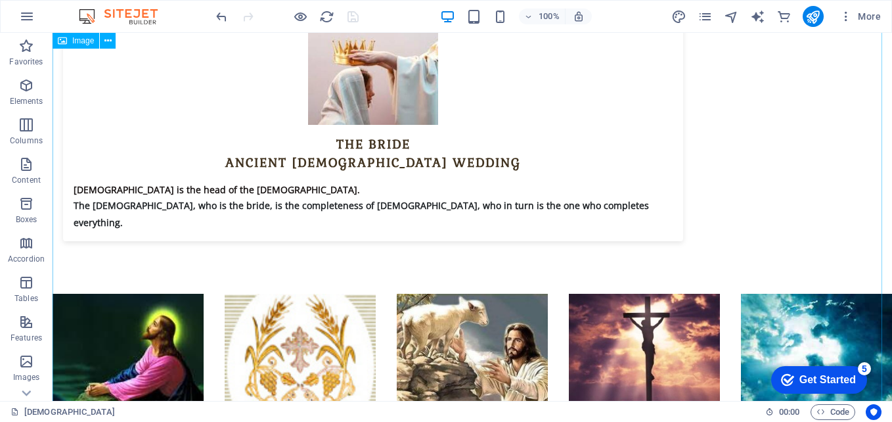
scroll to position [6106, 0]
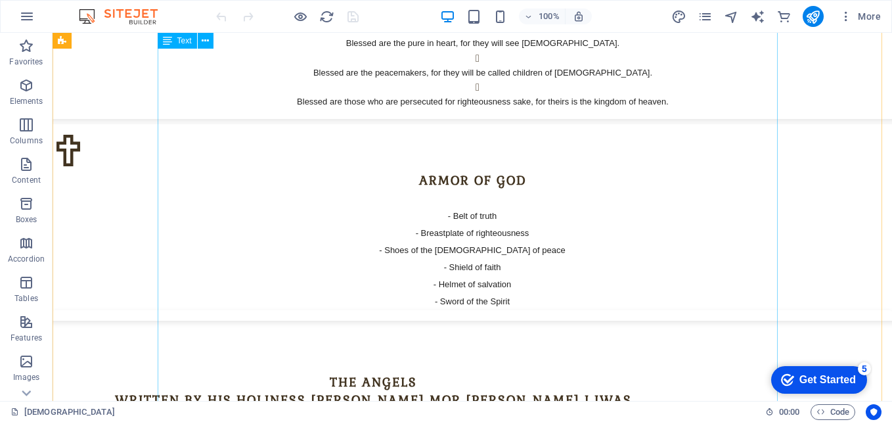
scroll to position [7196, 0]
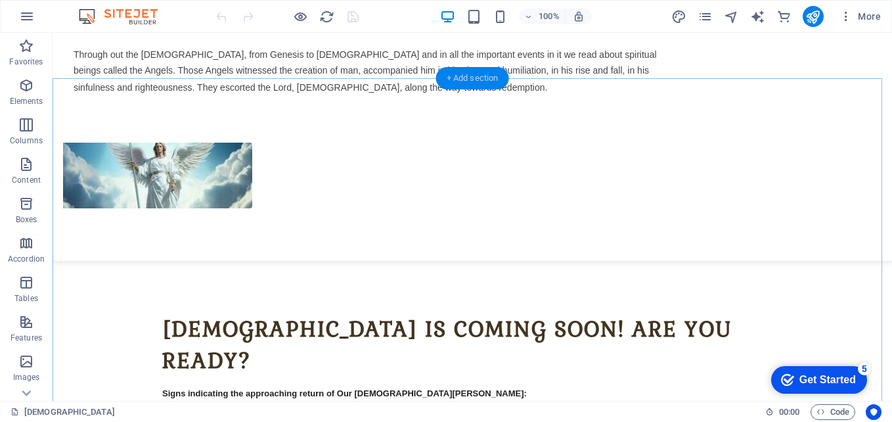
click at [471, 83] on div "+ Add section" at bounding box center [472, 78] width 73 height 22
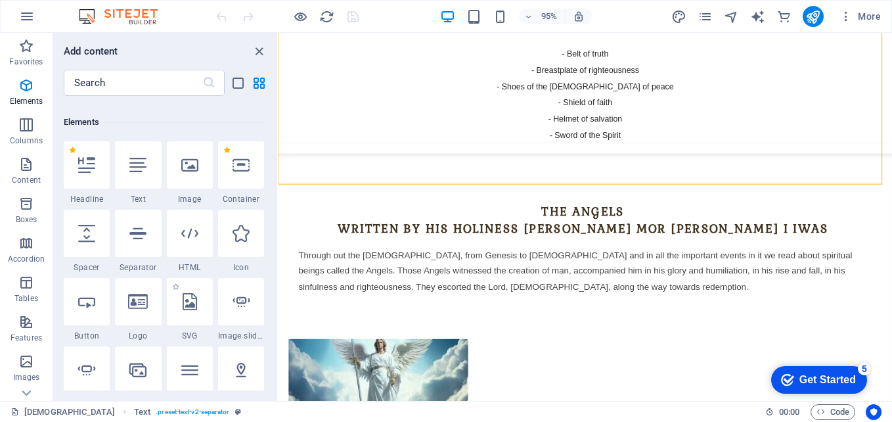
scroll to position [131, 0]
click at [202, 184] on div at bounding box center [190, 166] width 46 height 47
click at [279, 184] on div "Drag here to replace the existing content. Press “Ctrl” if you want to create a…" at bounding box center [586, 217] width 614 height 368
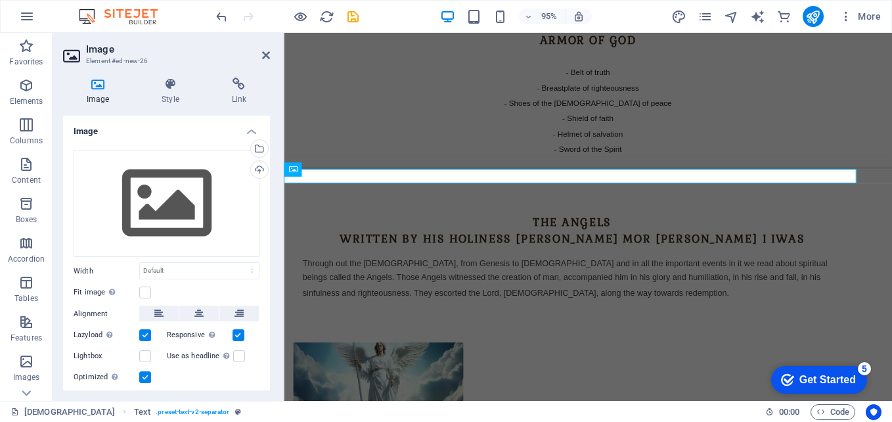
scroll to position [6999, 0]
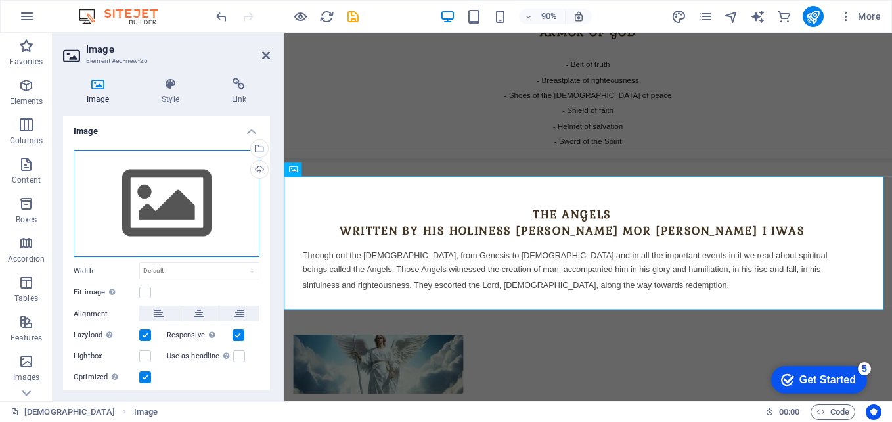
drag, startPoint x: 202, startPoint y: 184, endPoint x: 196, endPoint y: 196, distance: 13.5
click at [196, 196] on div "Drag files here, click to choose files or select files from Files or our free s…" at bounding box center [167, 204] width 186 height 108
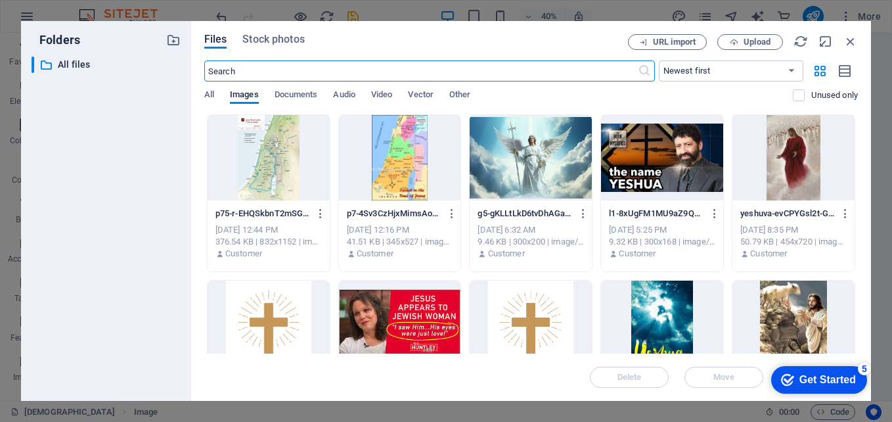
scroll to position [7528, 0]
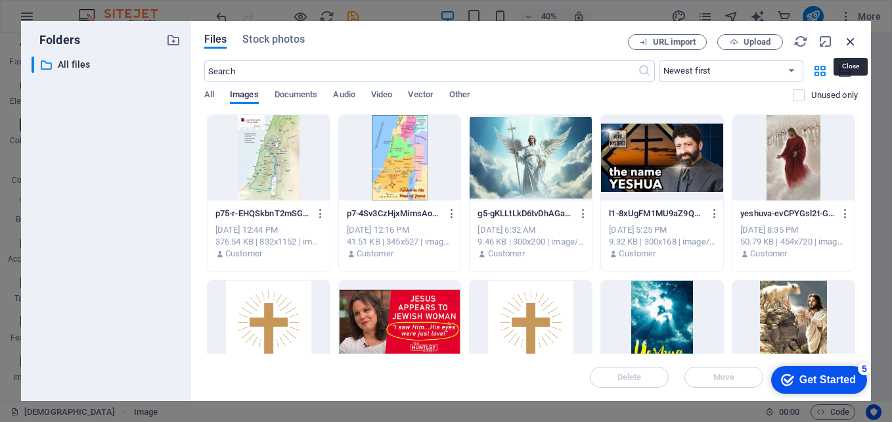
click at [850, 44] on icon "button" at bounding box center [851, 41] width 14 height 14
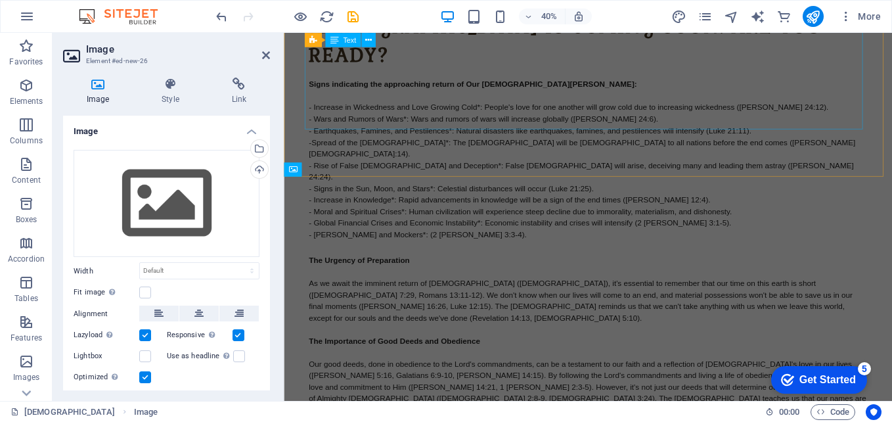
scroll to position [6999, 0]
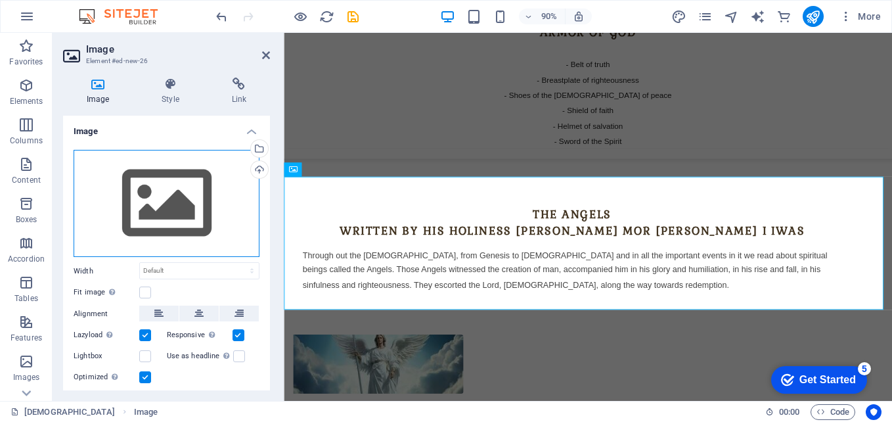
click at [237, 208] on div "Drag files here, click to choose files or select files from Files or our free s…" at bounding box center [167, 204] width 186 height 108
click at [237, 208] on body "yeshuva yeshuva Favorites Elements Columns Content Boxes Accordion Tables Featu…" at bounding box center [446, 211] width 892 height 422
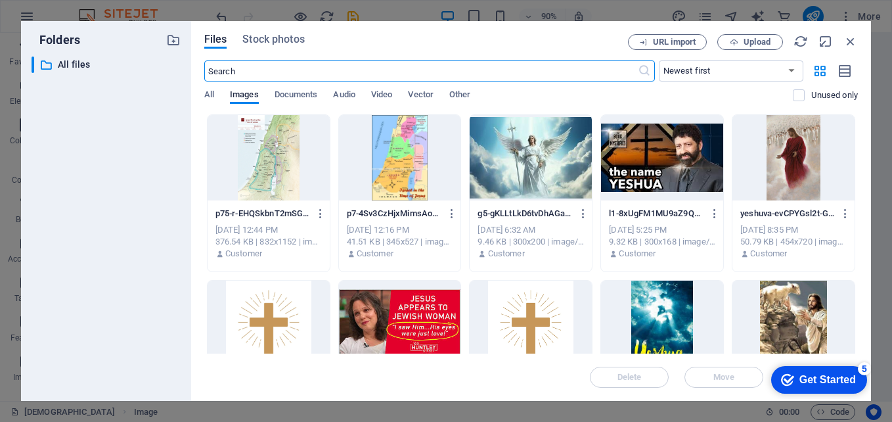
scroll to position [7528, 0]
click at [756, 40] on span "Upload" at bounding box center [757, 42] width 27 height 8
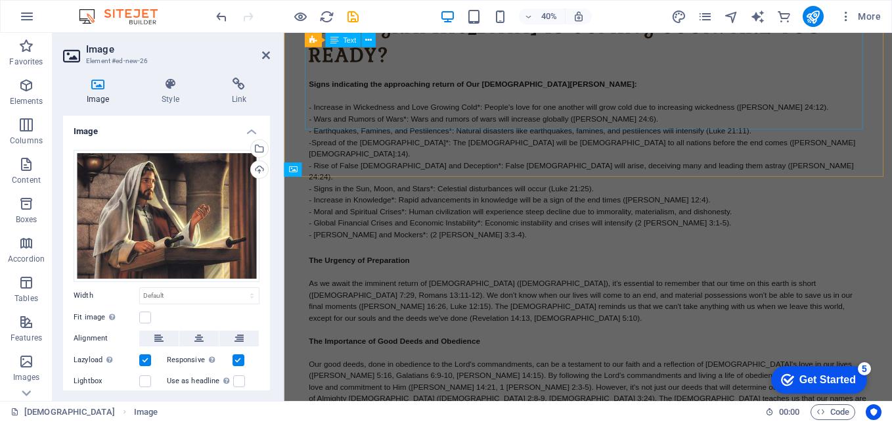
scroll to position [6999, 0]
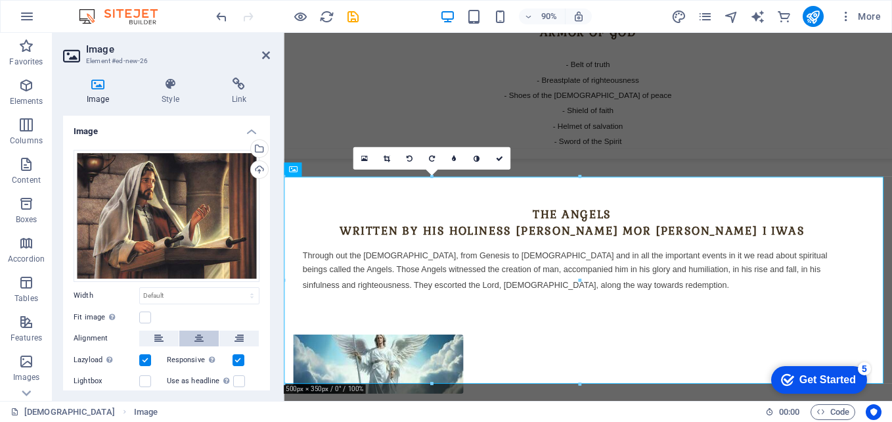
click at [198, 331] on icon at bounding box center [198, 339] width 9 height 16
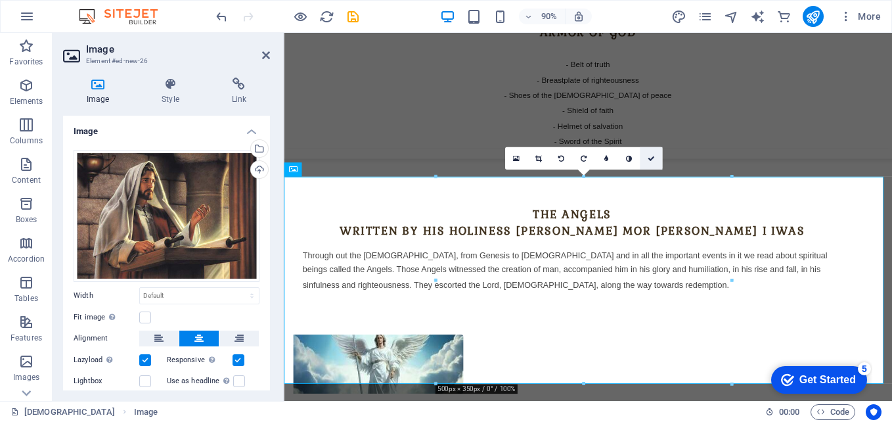
click at [652, 158] on icon at bounding box center [650, 157] width 7 height 7
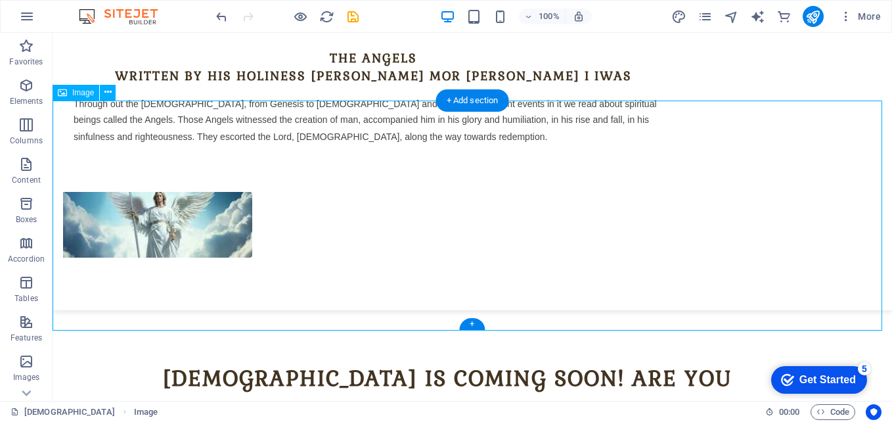
scroll to position [7213, 0]
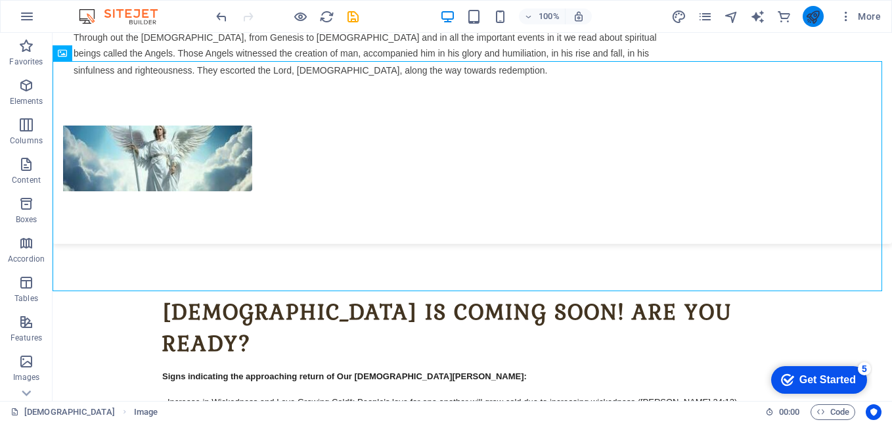
click at [811, 24] on button "publish" at bounding box center [813, 16] width 21 height 21
